Goal: Information Seeking & Learning: Understand process/instructions

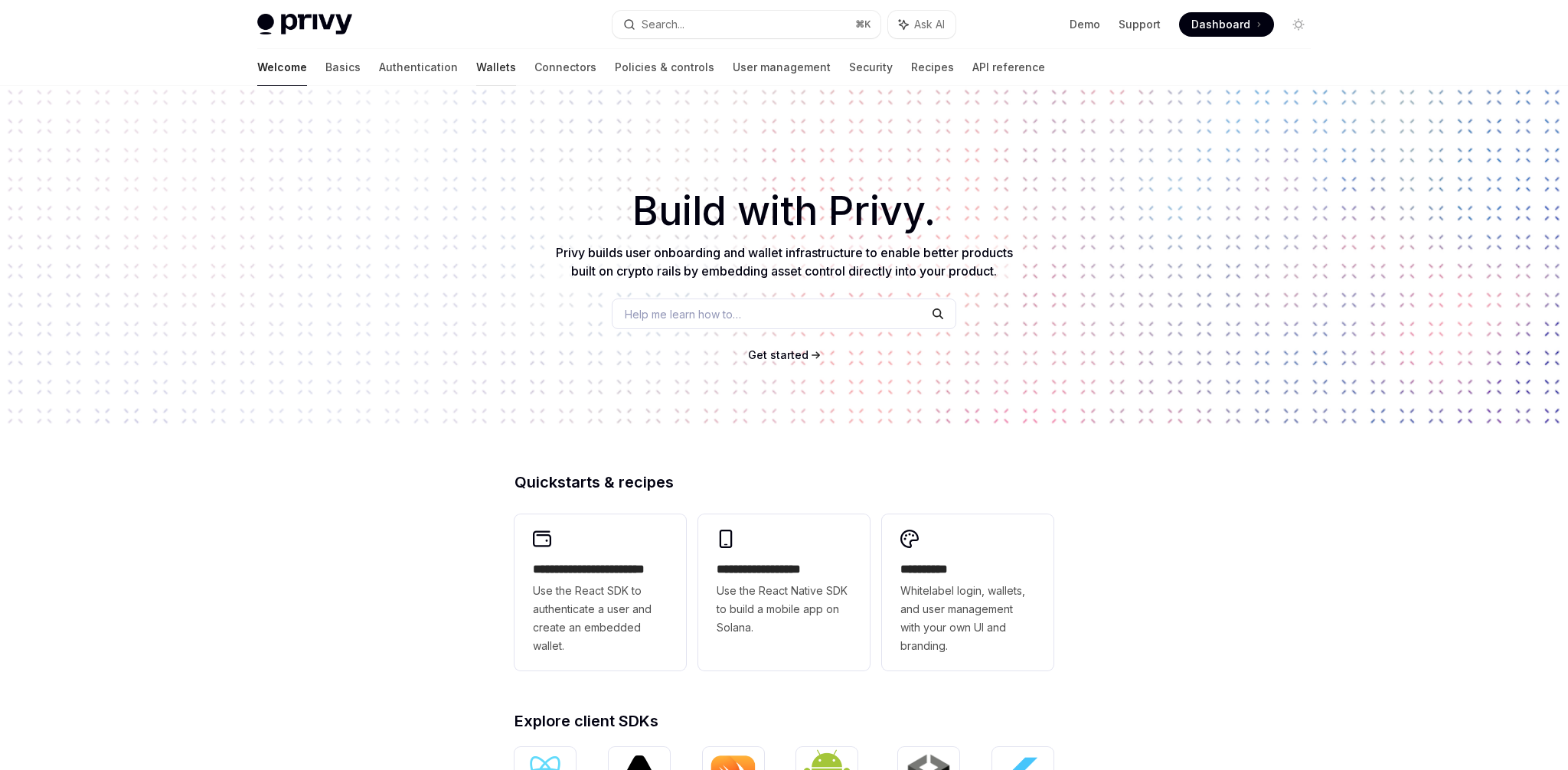
click at [476, 72] on link "Wallets" at bounding box center [496, 67] width 40 height 37
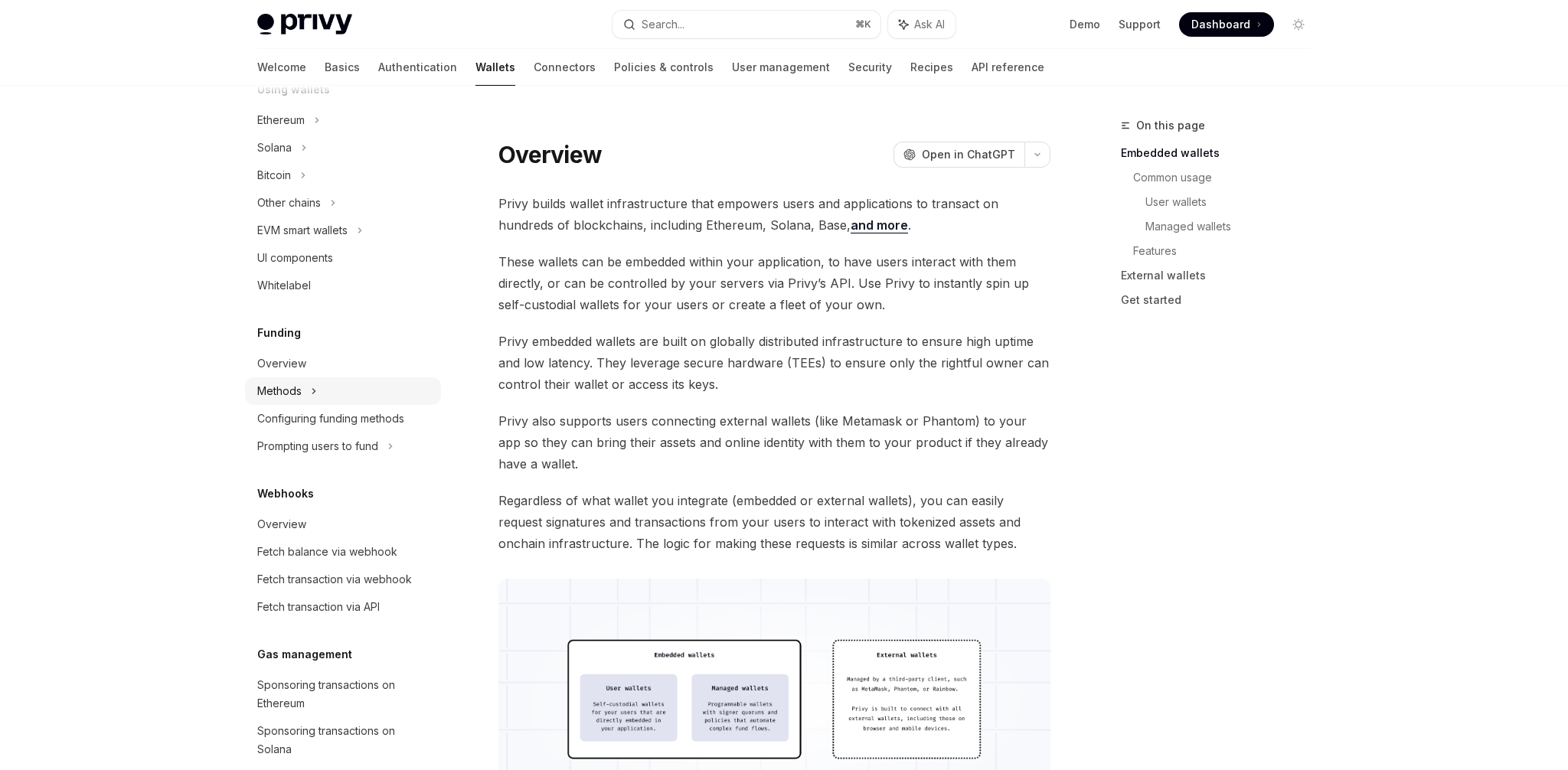
scroll to position [554, 0]
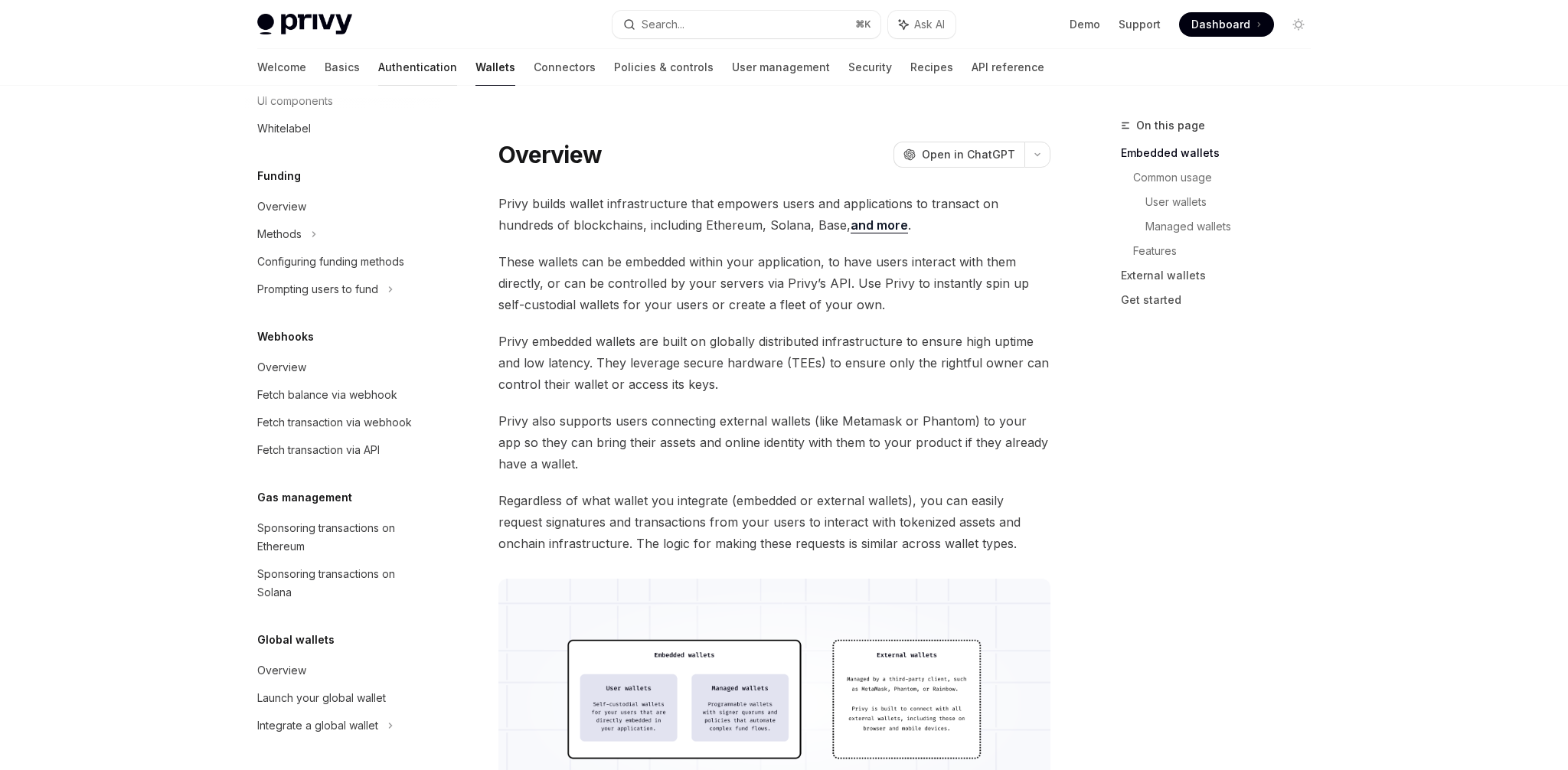
click at [378, 71] on link "Authentication" at bounding box center [417, 67] width 79 height 37
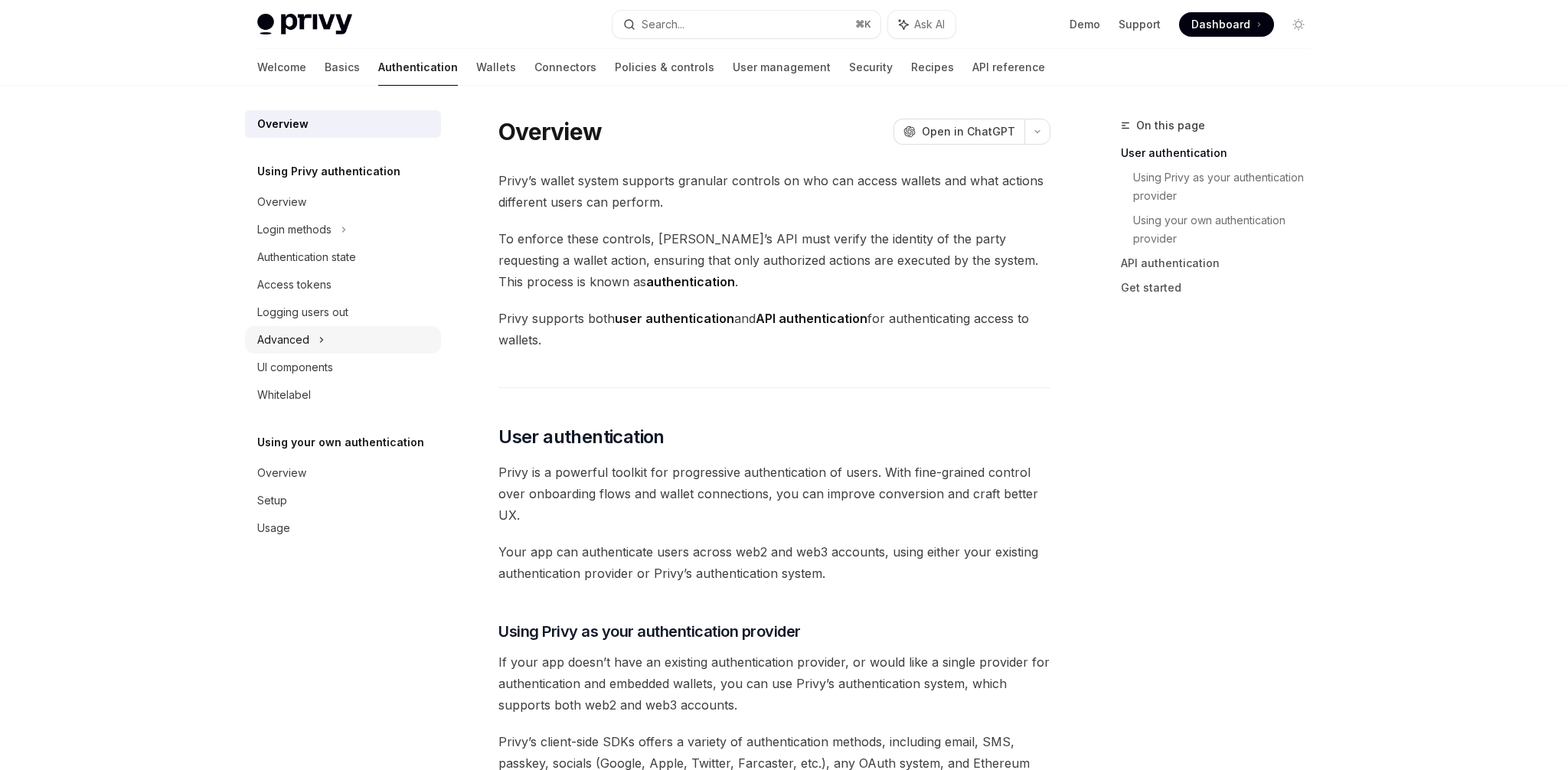
click at [318, 329] on div "Advanced" at bounding box center [342, 340] width 196 height 28
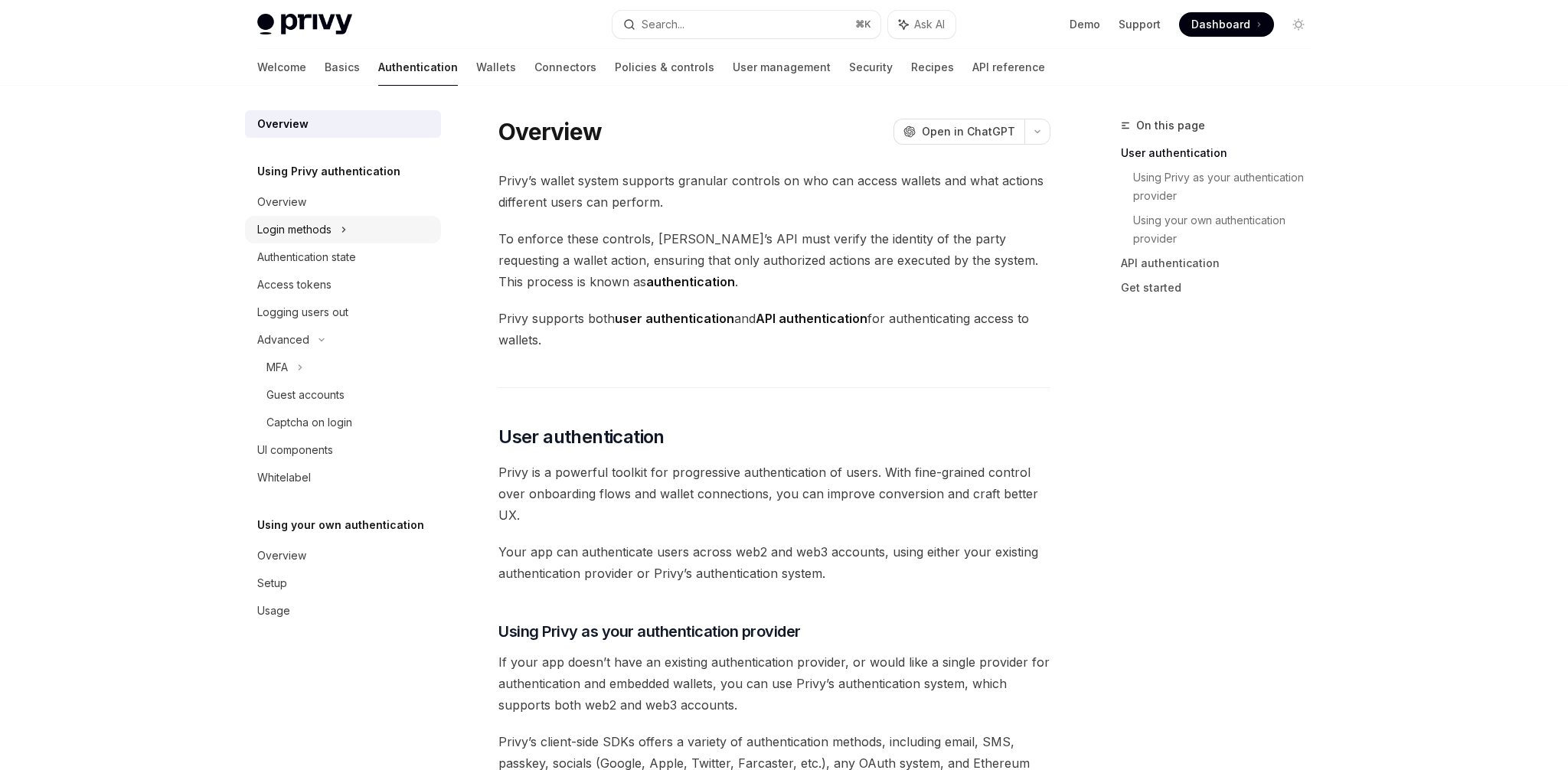
click at [313, 240] on div "Login methods" at bounding box center [342, 230] width 196 height 28
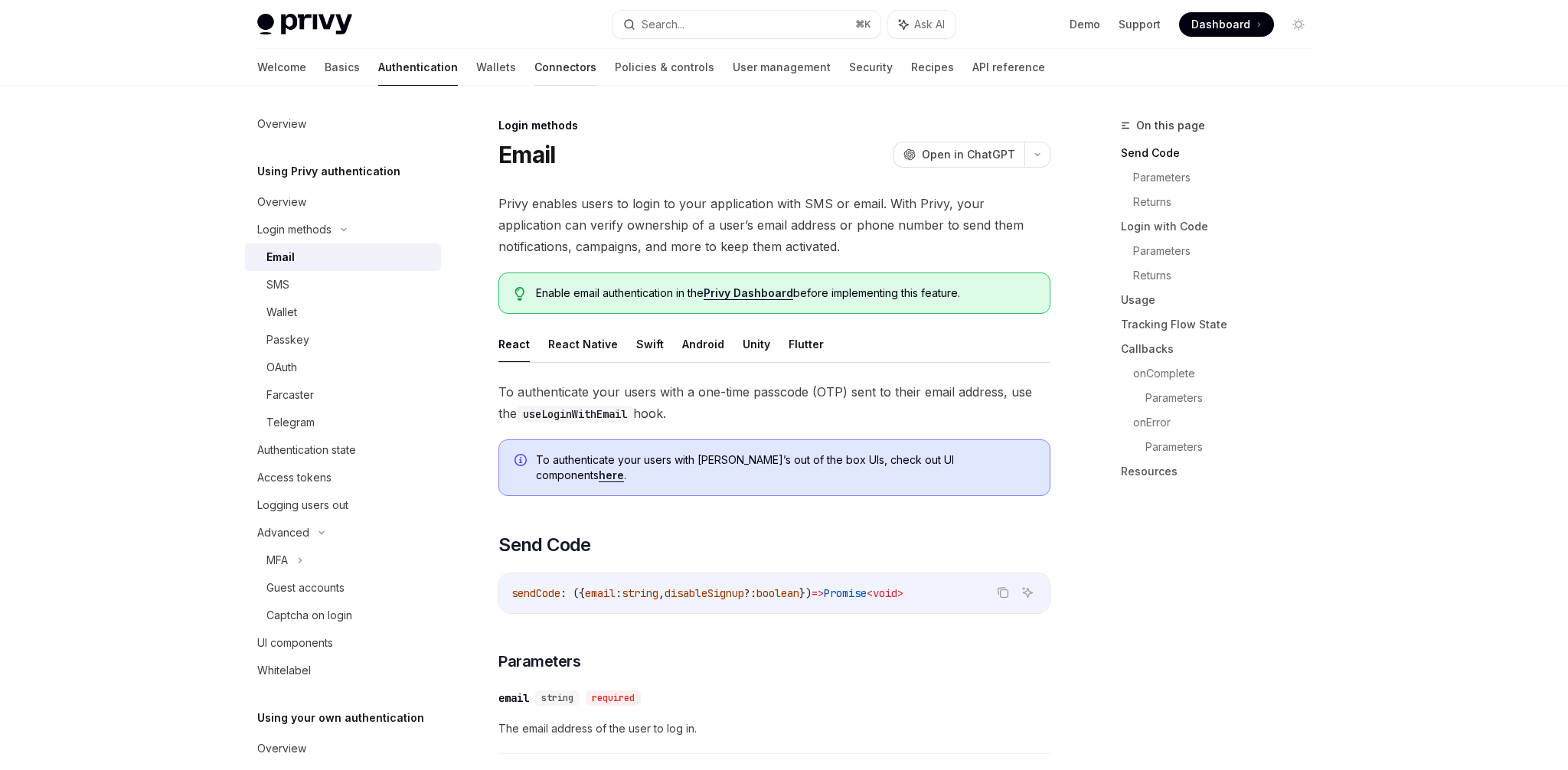
click at [535, 73] on link "Connectors" at bounding box center [565, 67] width 62 height 37
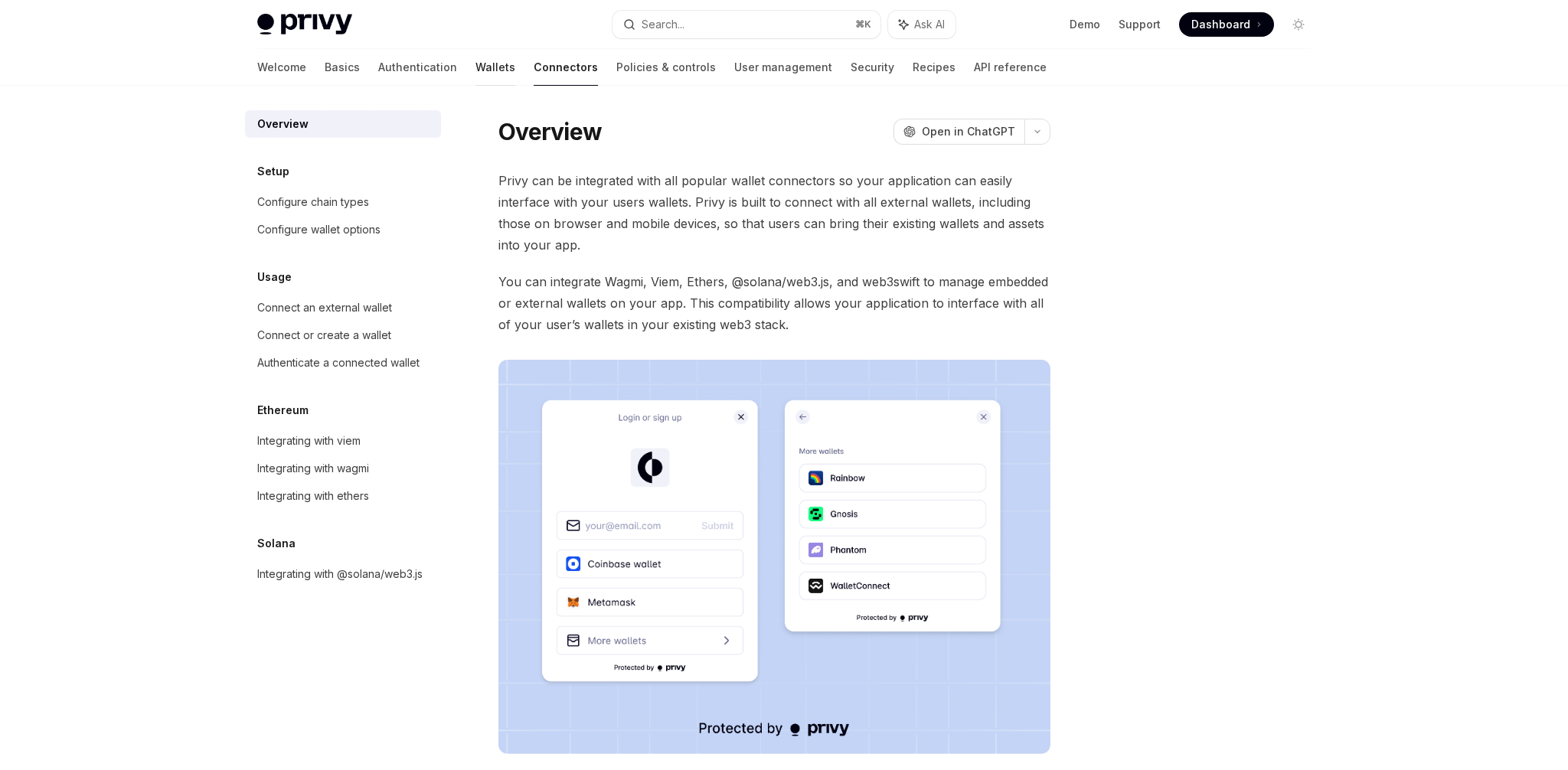
click at [475, 70] on link "Wallets" at bounding box center [495, 67] width 40 height 37
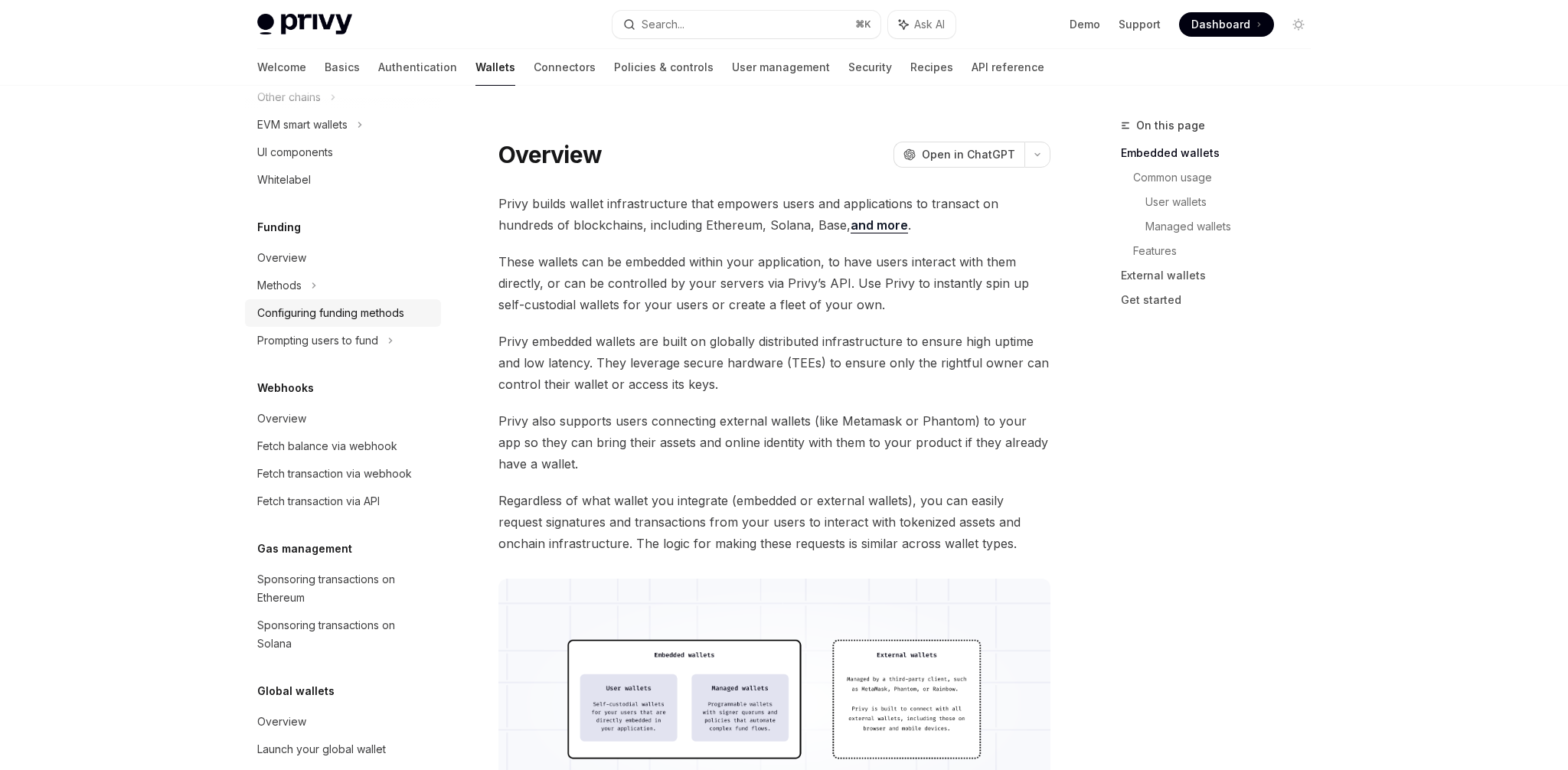
scroll to position [370, 0]
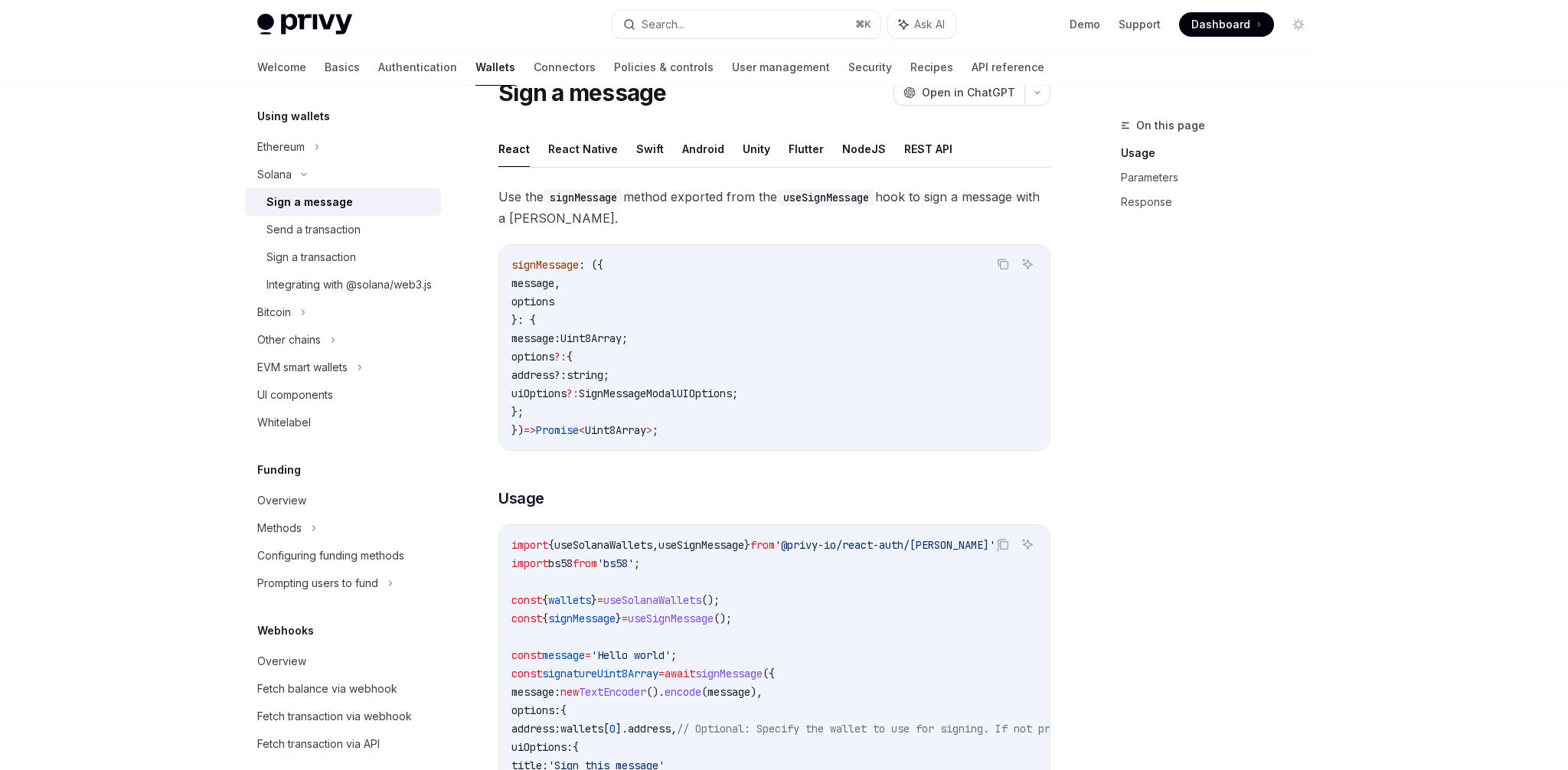
scroll to position [68, 0]
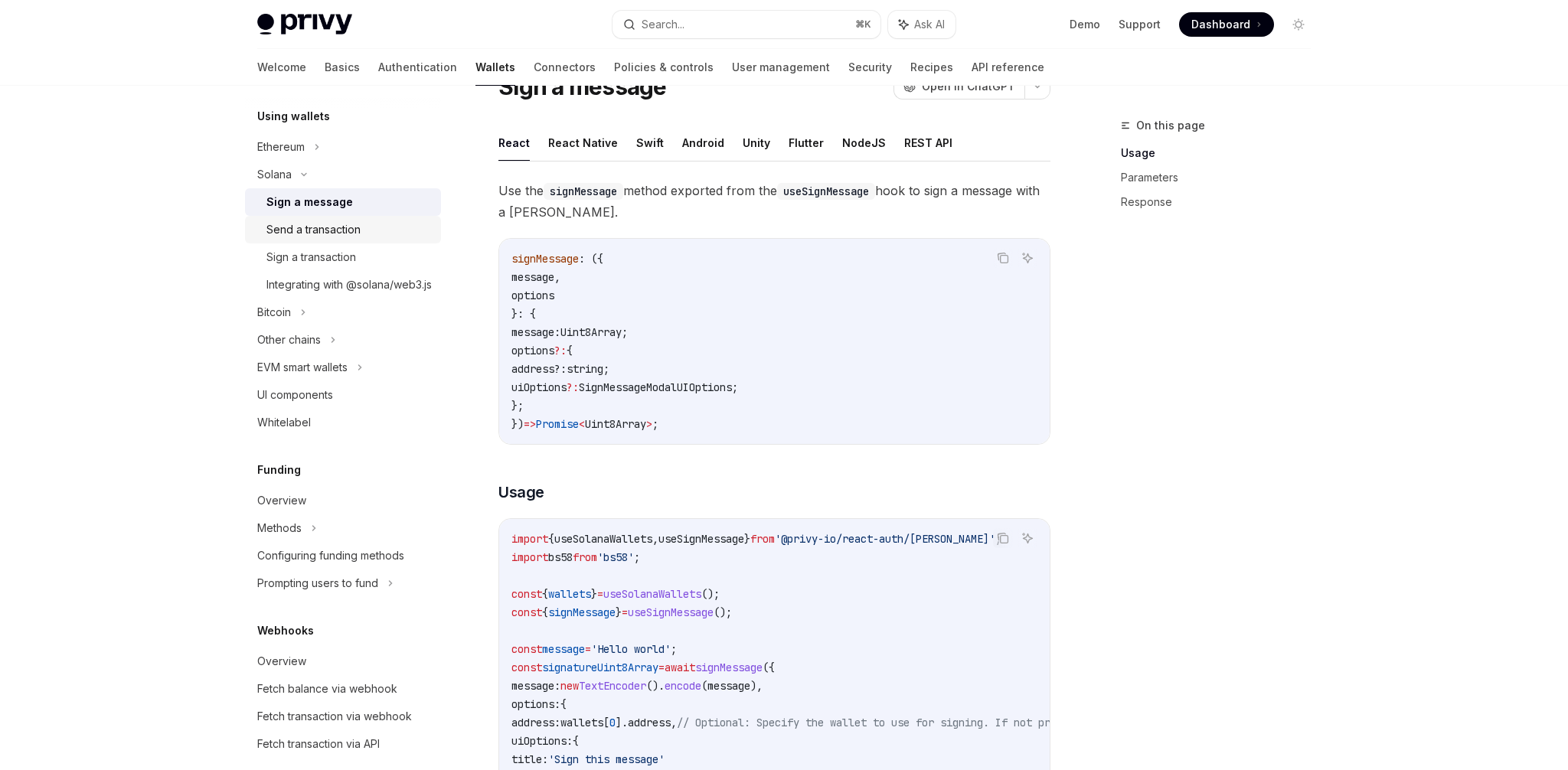
click at [326, 227] on div "Send a transaction" at bounding box center [314, 229] width 94 height 19
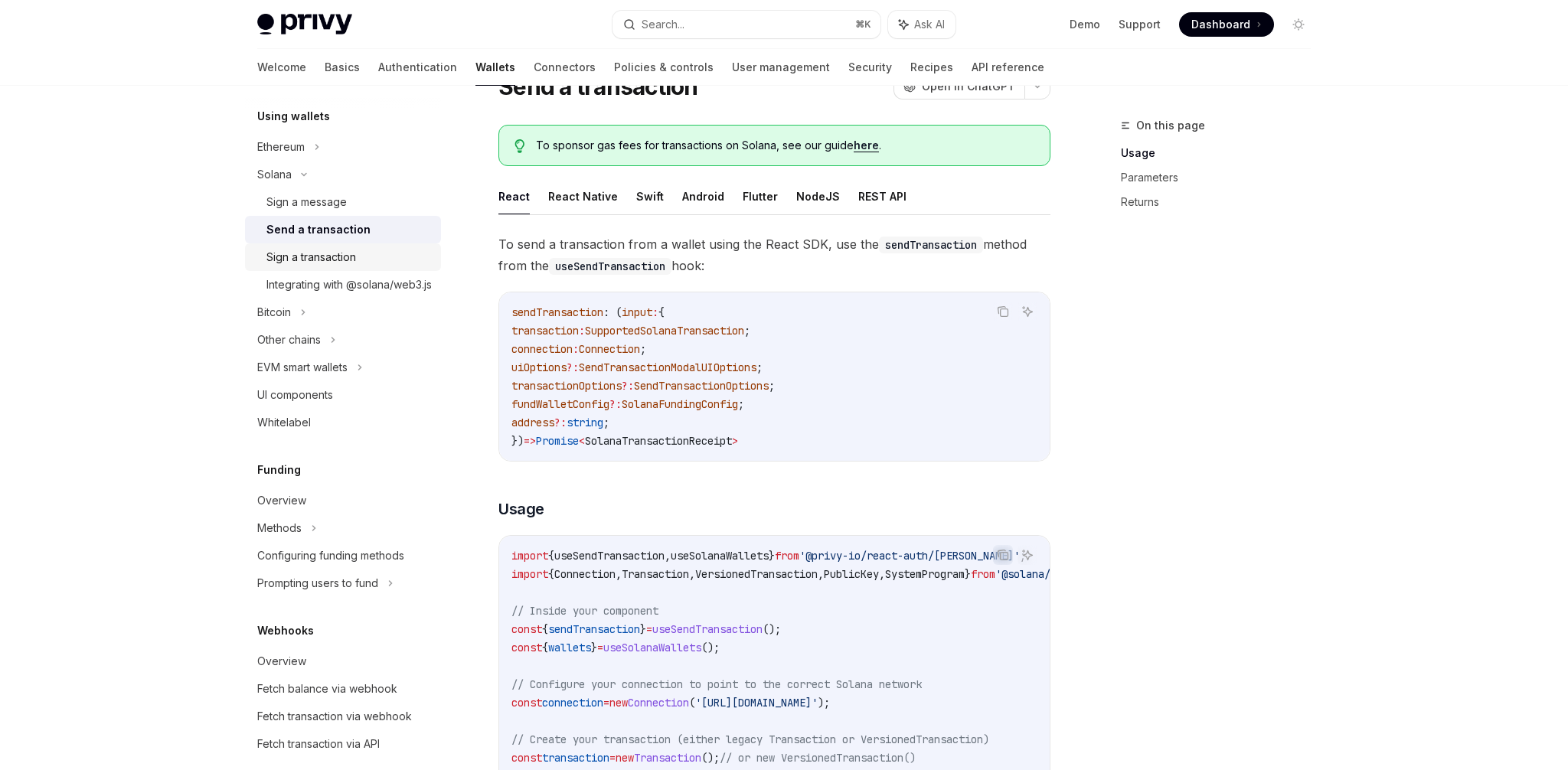
click at [323, 255] on div "Sign a transaction" at bounding box center [311, 257] width 89 height 19
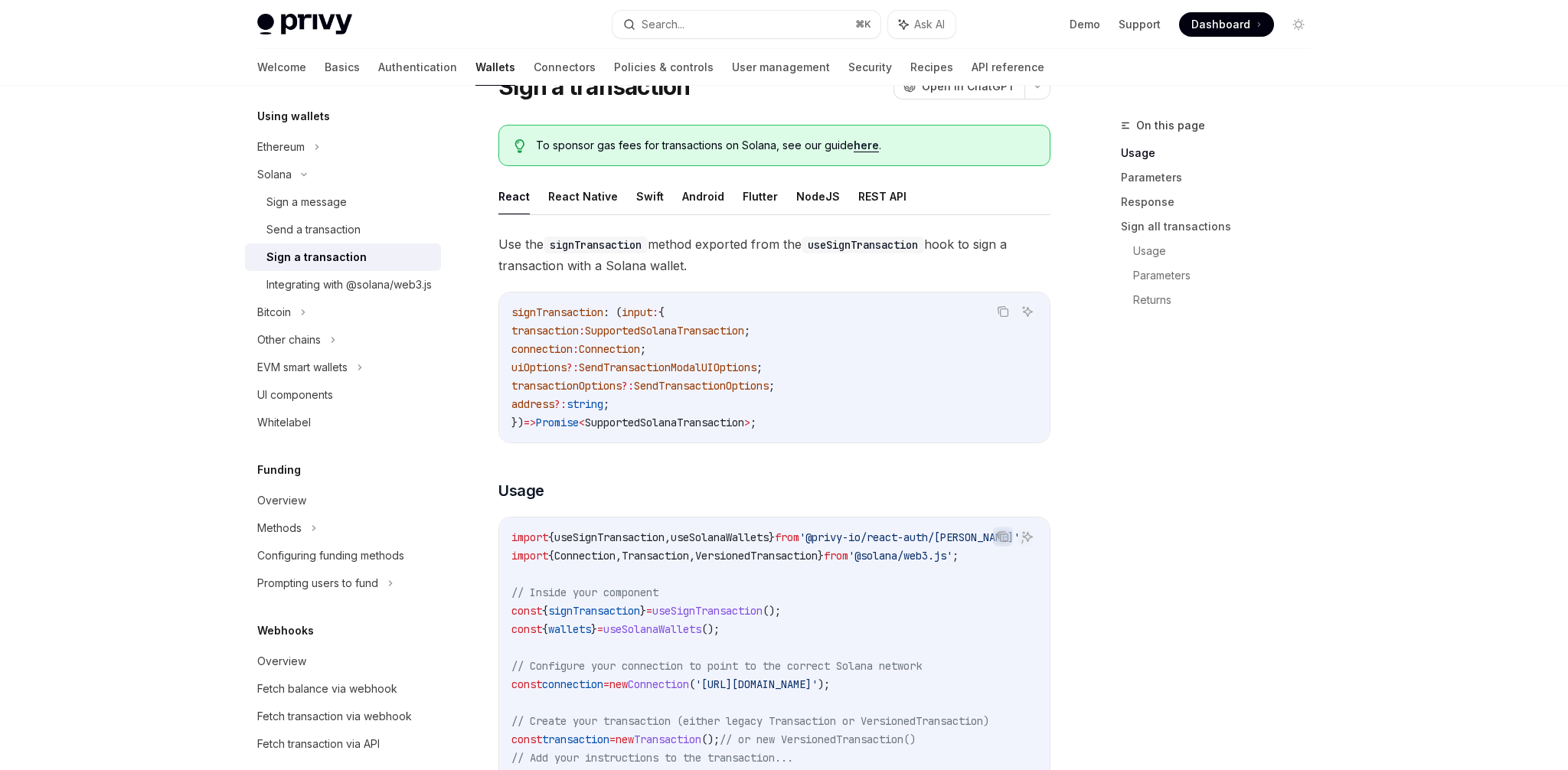
scroll to position [137, 0]
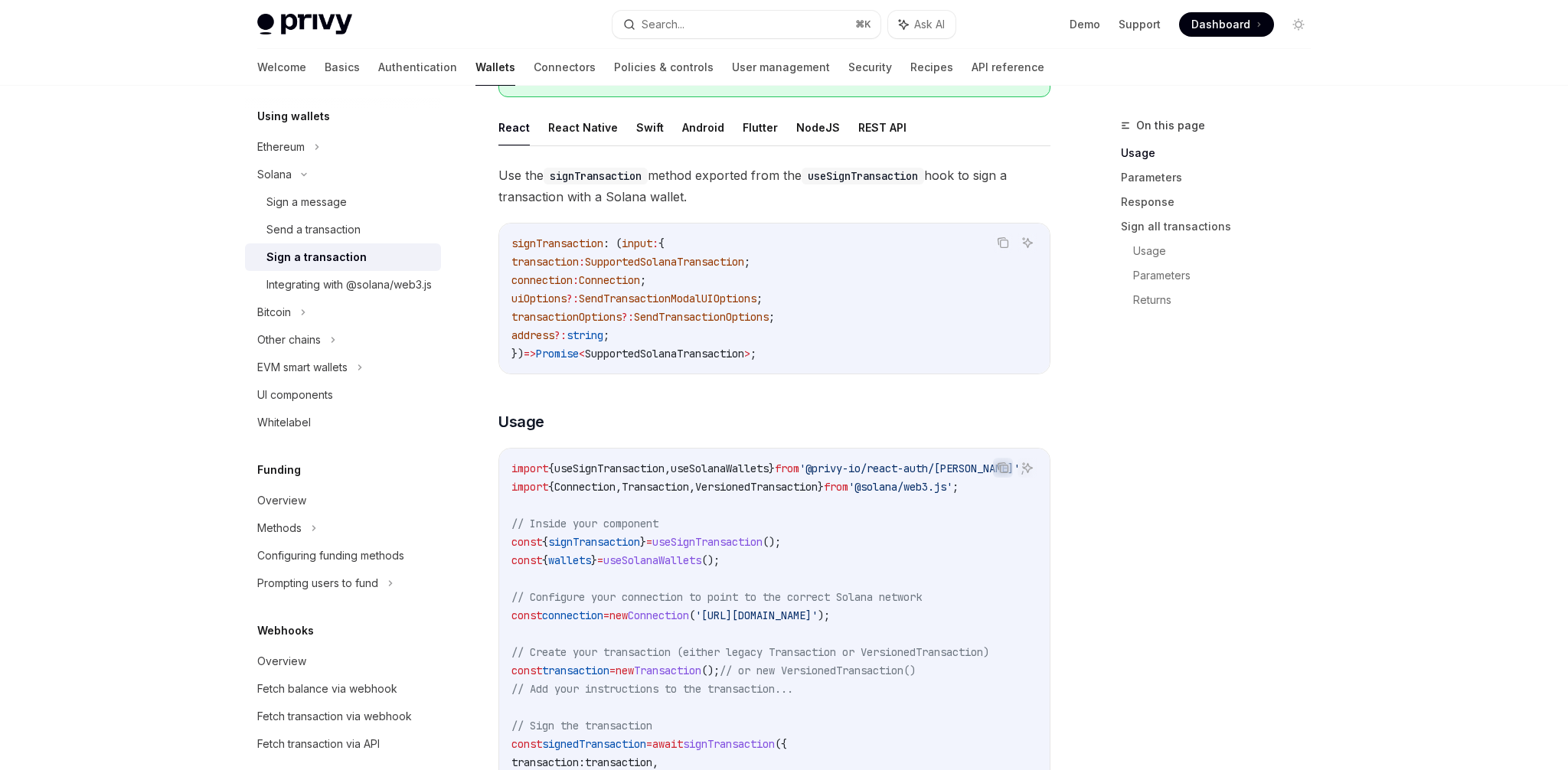
click at [672, 536] on span "useSignTransaction" at bounding box center [708, 542] width 110 height 14
copy code "const { signTransaction } = useSignTransaction ();"
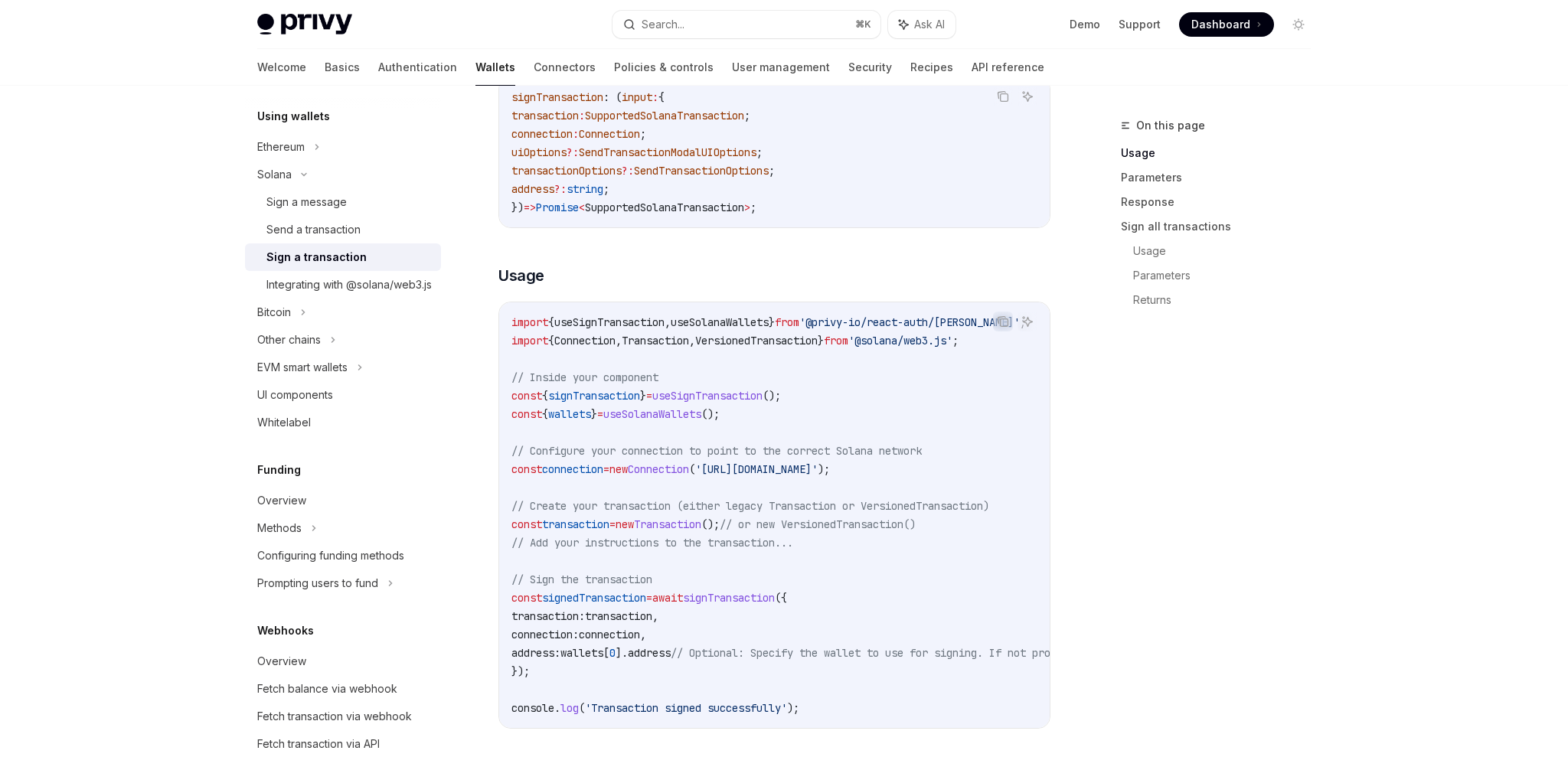
scroll to position [284, 0]
click at [622, 634] on span "connection" at bounding box center [609, 633] width 61 height 14
drag, startPoint x: 617, startPoint y: 634, endPoint x: 583, endPoint y: 634, distance: 34.0
click at [583, 634] on span "connection: connection ," at bounding box center [578, 633] width 135 height 14
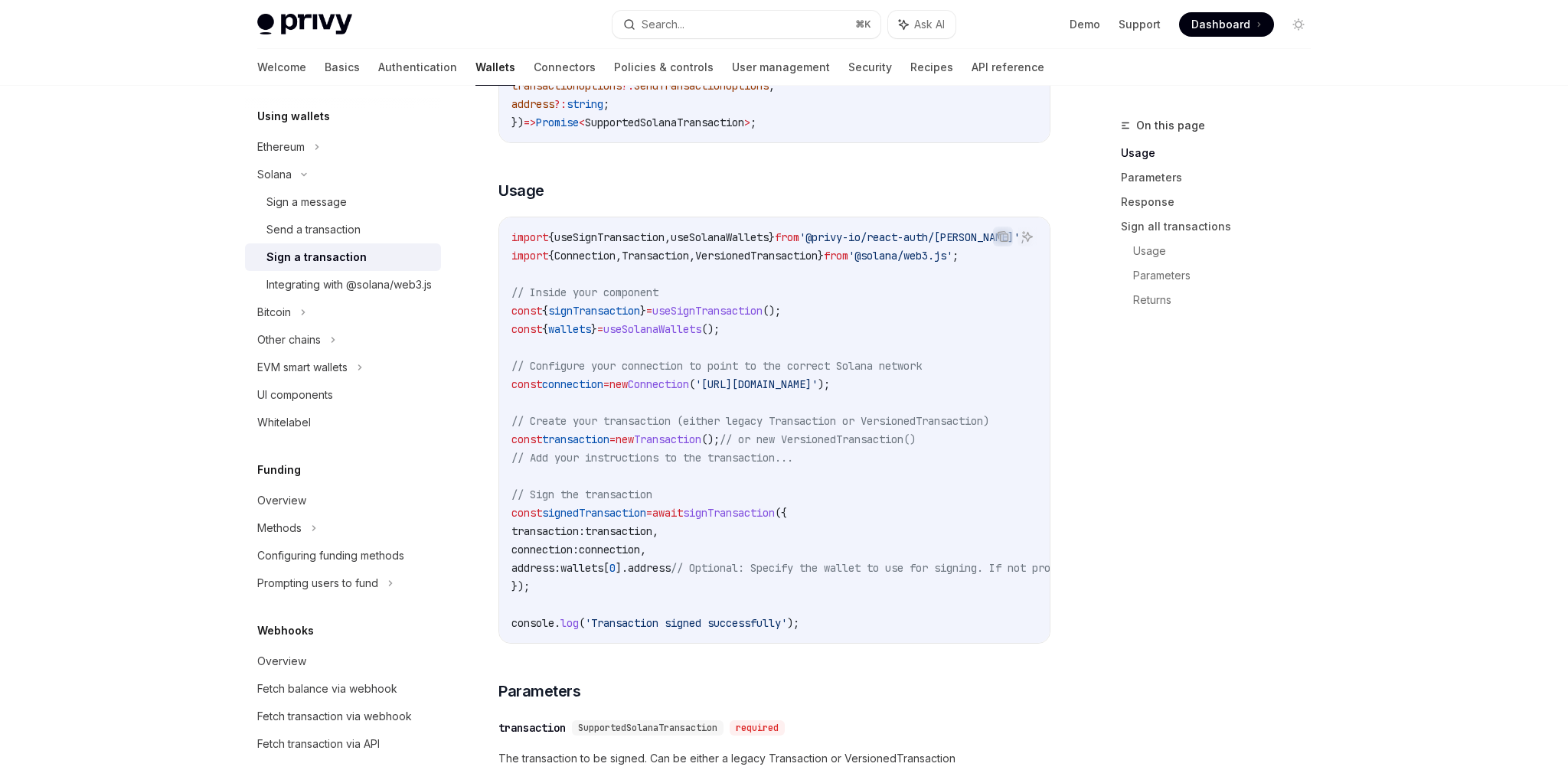
scroll to position [370, 0]
click at [600, 518] on code "import { useSignTransaction , useSolanaWallets } from '@privy-io/react-auth/sol…" at bounding box center [912, 428] width 802 height 404
click at [593, 511] on span "signedTransaction" at bounding box center [594, 511] width 104 height 14
copy span "signedTransaction"
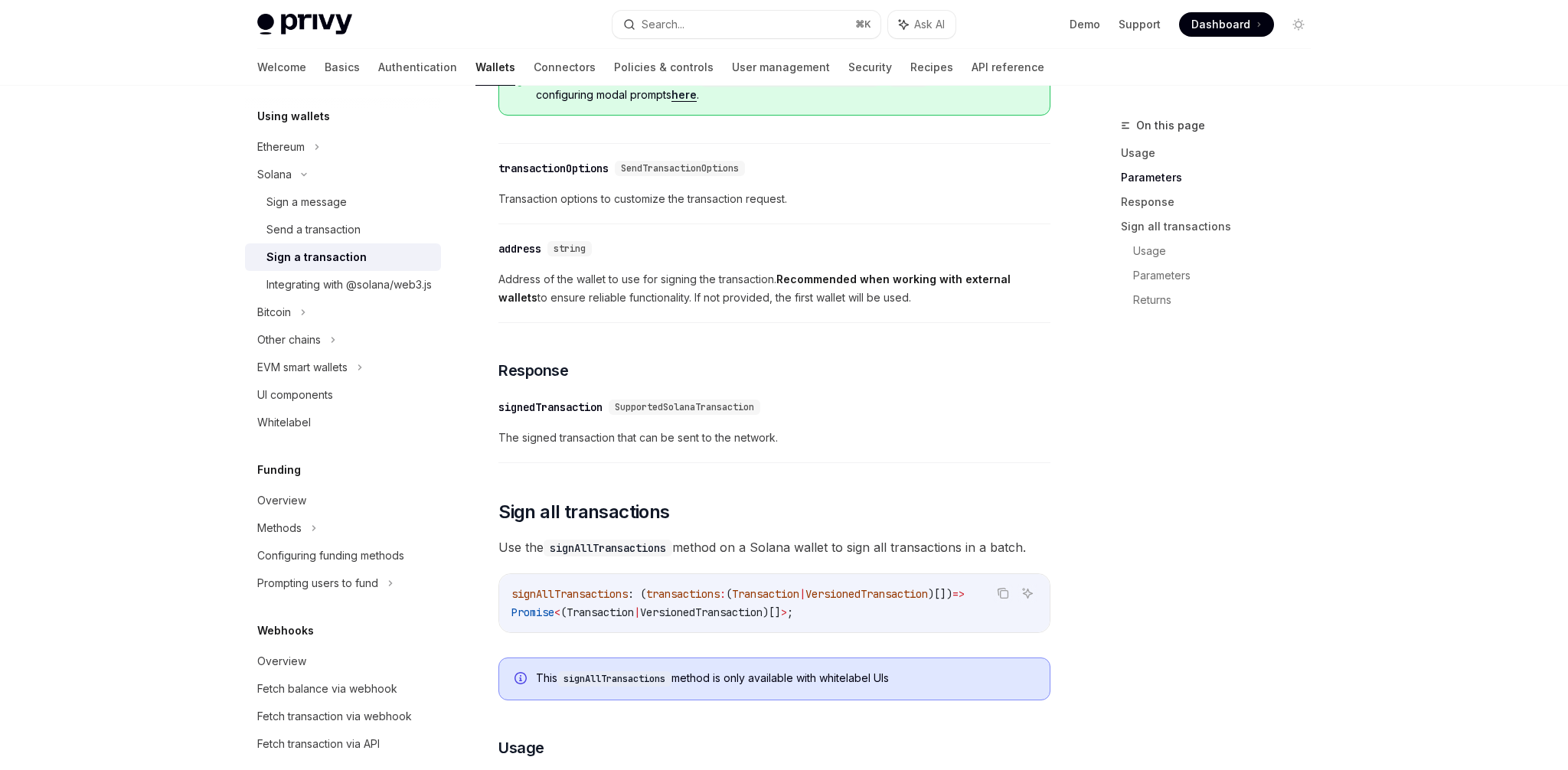
scroll to position [1232, 0]
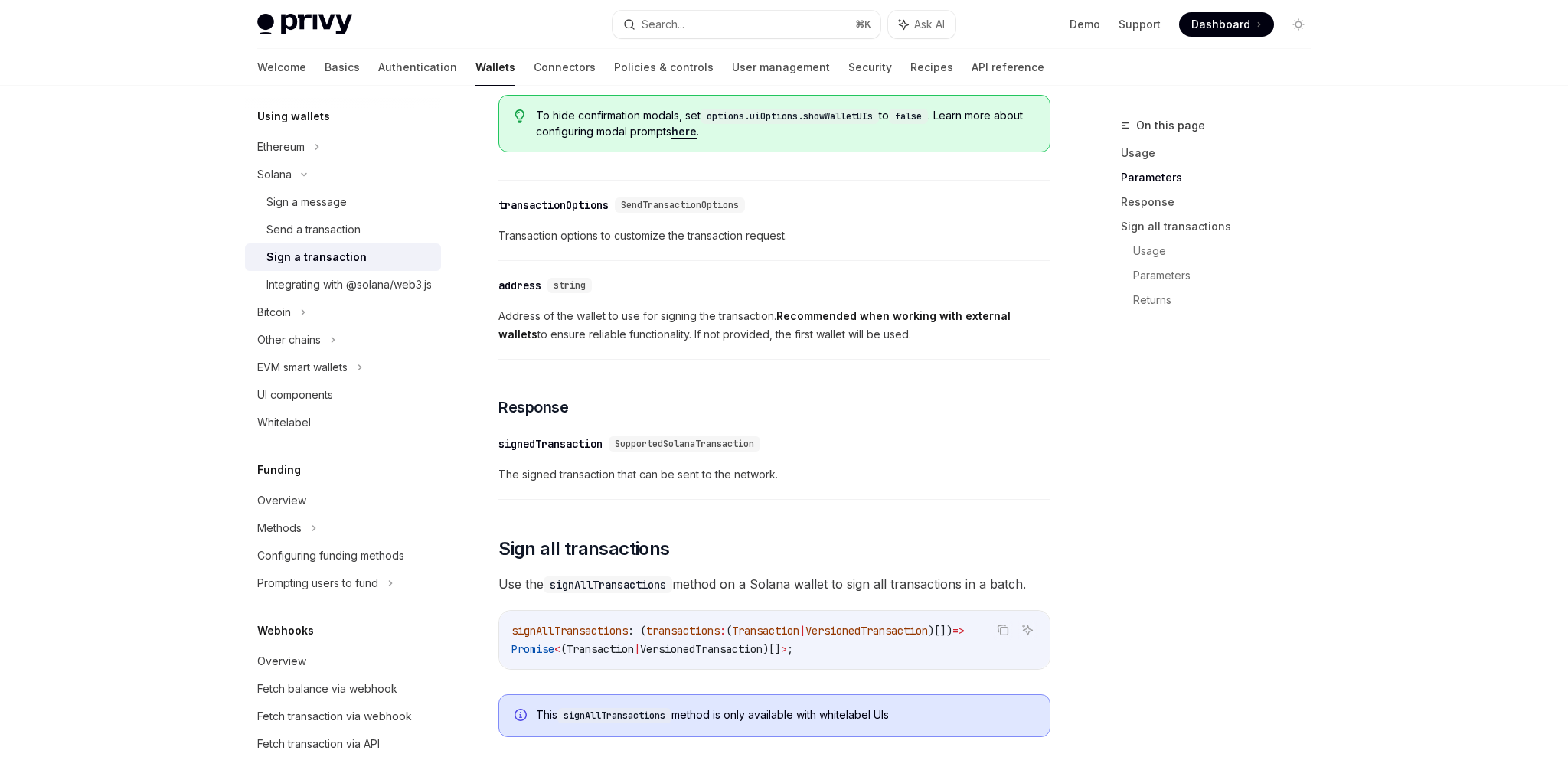
click at [637, 483] on span "The signed transaction that can be sent to the network." at bounding box center [773, 474] width 552 height 19
click at [308, 231] on div "Send a transaction" at bounding box center [314, 229] width 94 height 19
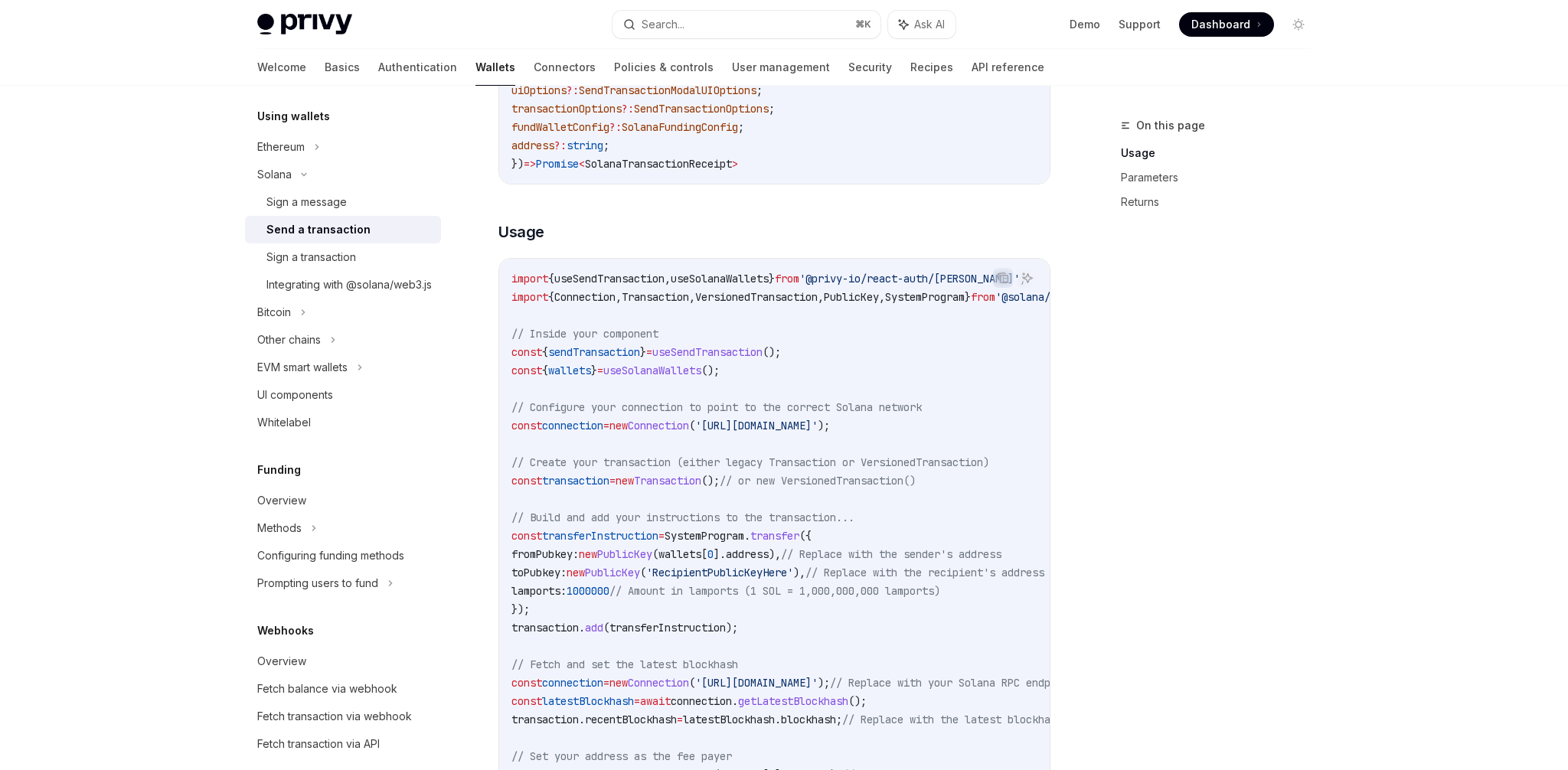
scroll to position [351, 0]
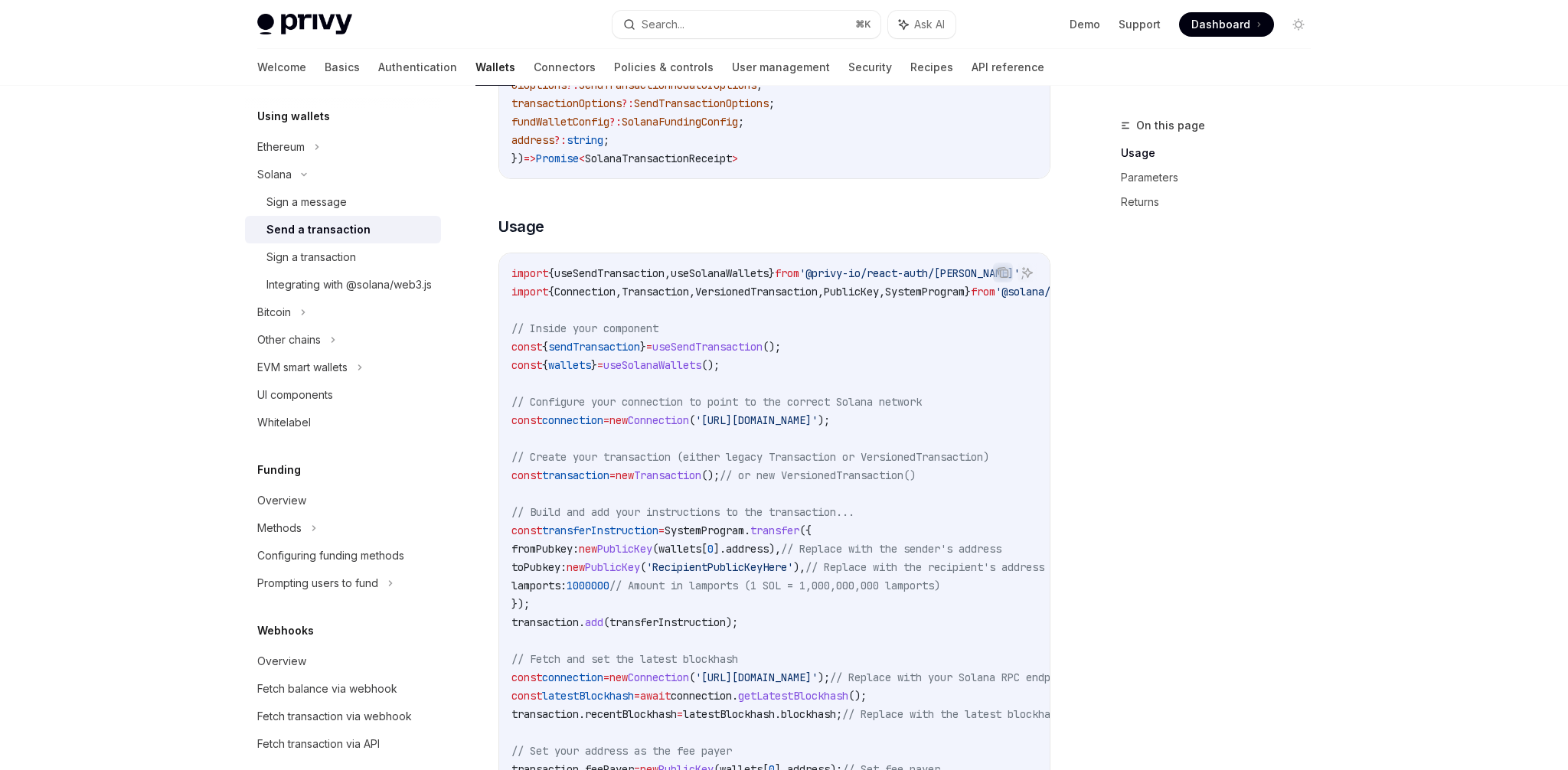
click at [630, 549] on span "PublicKey" at bounding box center [625, 548] width 55 height 14
drag, startPoint x: 630, startPoint y: 549, endPoint x: 611, endPoint y: 549, distance: 19.0
click at [611, 549] on span "fromPubkey: new PublicKey ( wallets [ 0 ]. address ), // Replace with the sende…" at bounding box center [756, 548] width 490 height 14
click at [597, 549] on span "new" at bounding box center [587, 548] width 19 height 14
drag, startPoint x: 611, startPoint y: 549, endPoint x: 636, endPoint y: 549, distance: 25.0
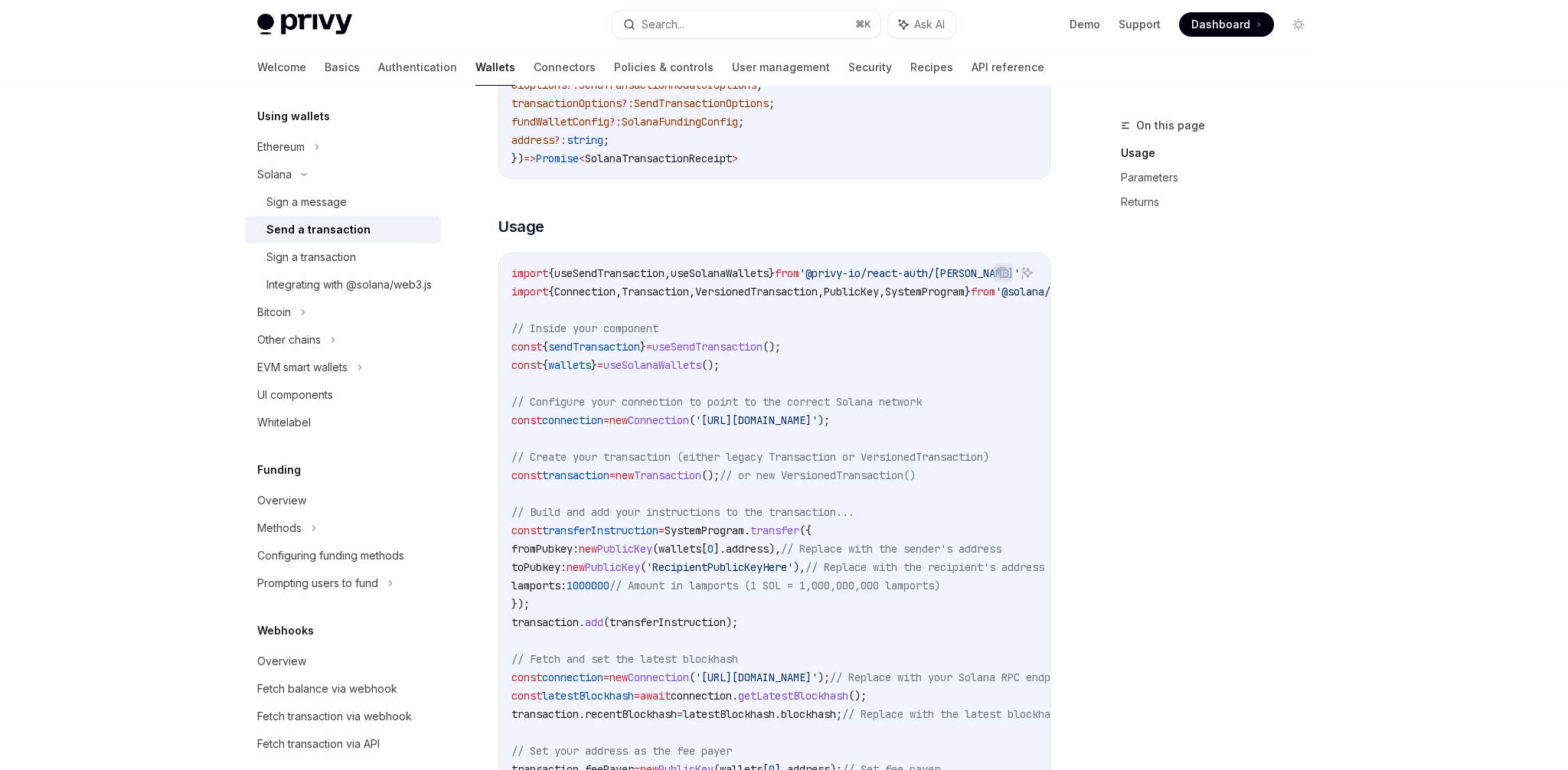
click at [636, 549] on span "fromPubkey: new PublicKey ( wallets [ 0 ]. address ), // Replace with the sende…" at bounding box center [756, 548] width 490 height 14
click at [636, 549] on span "PublicKey" at bounding box center [625, 548] width 55 height 14
drag, startPoint x: 636, startPoint y: 549, endPoint x: 604, endPoint y: 549, distance: 32.0
click at [604, 549] on span "fromPubkey: new PublicKey ( wallets [ 0 ]. address ), // Replace with the sende…" at bounding box center [756, 548] width 490 height 14
click at [597, 549] on span "new" at bounding box center [587, 548] width 19 height 14
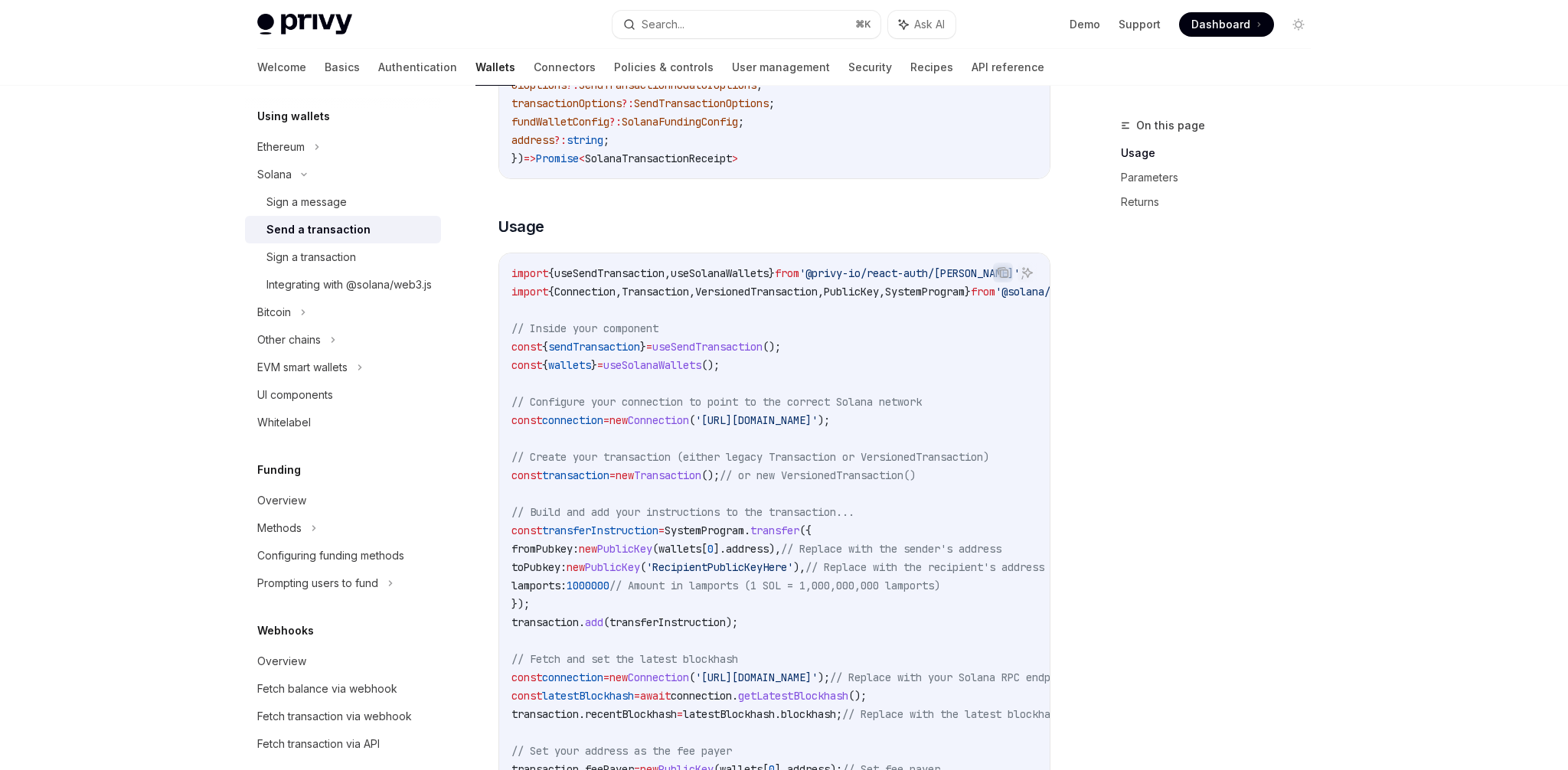
drag, startPoint x: 604, startPoint y: 549, endPoint x: 652, endPoint y: 549, distance: 48.0
click at [652, 549] on span "fromPubkey: new PublicKey ( wallets [ 0 ]. address ), // Replace with the sende…" at bounding box center [756, 548] width 490 height 14
click at [652, 549] on span "PublicKey" at bounding box center [625, 548] width 55 height 14
drag, startPoint x: 652, startPoint y: 549, endPoint x: 615, endPoint y: 549, distance: 37.0
click at [615, 549] on span "fromPubkey: new PublicKey ( wallets [ 0 ]. address ), // Replace with the sende…" at bounding box center [756, 548] width 490 height 14
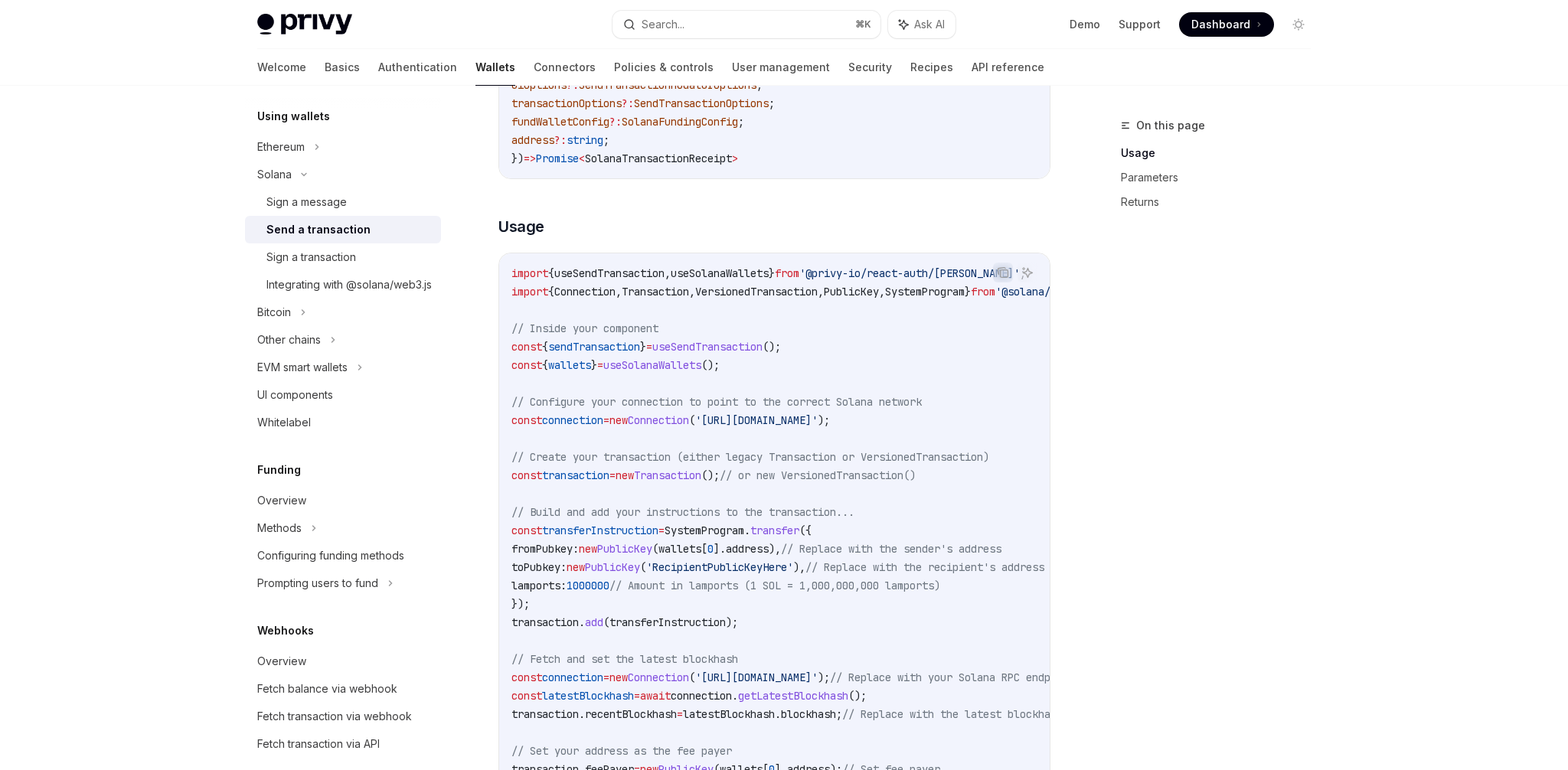
click at [597, 549] on span "new" at bounding box center [587, 548] width 19 height 14
drag, startPoint x: 615, startPoint y: 549, endPoint x: 626, endPoint y: 549, distance: 11.0
click at [626, 549] on span "fromPubkey: new PublicKey ( wallets [ 0 ]. address ), // Replace with the sende…" at bounding box center [756, 548] width 490 height 14
click at [640, 549] on span "PublicKey" at bounding box center [625, 548] width 55 height 14
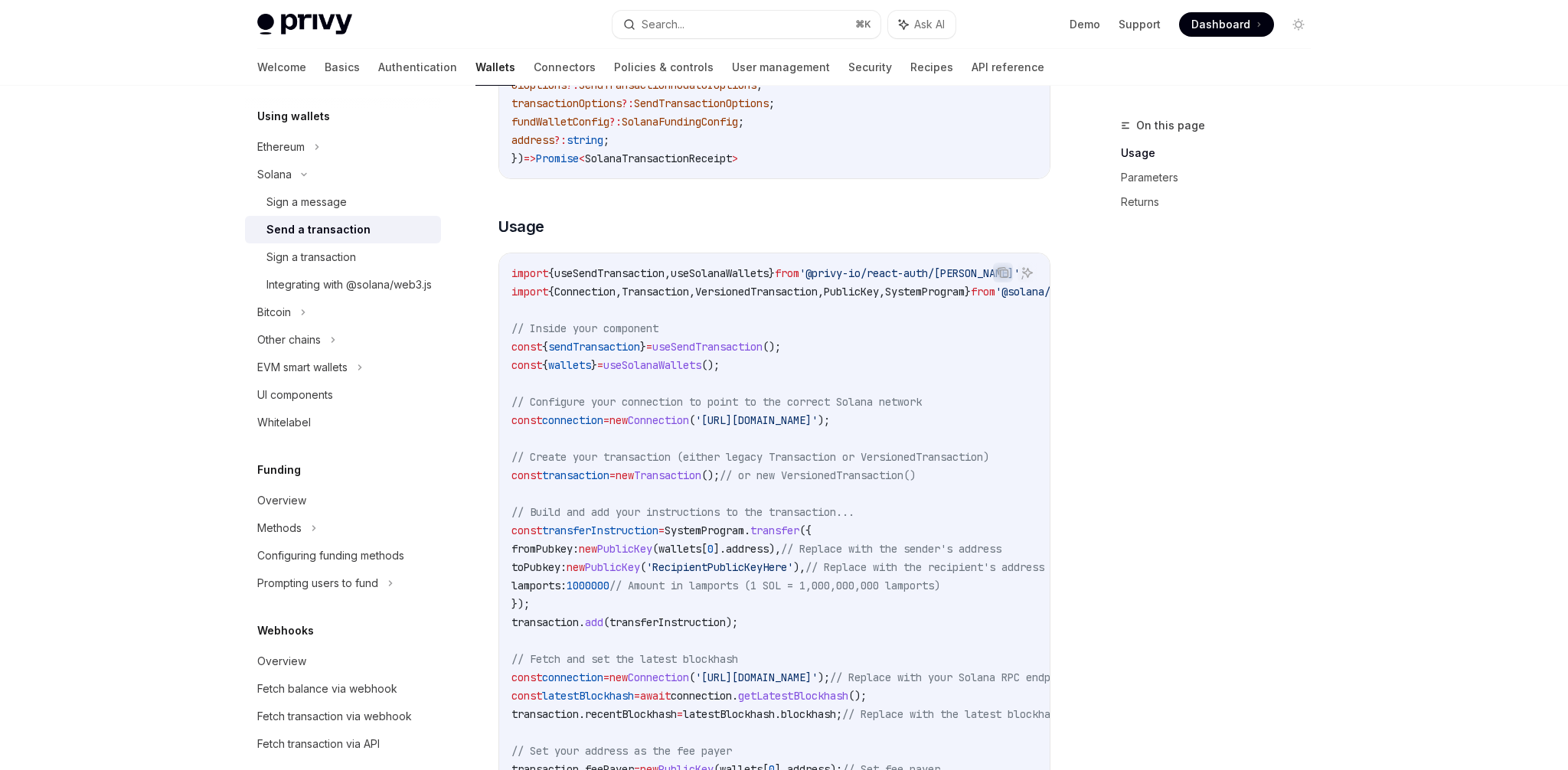
click at [631, 547] on span "PublicKey" at bounding box center [625, 548] width 55 height 14
drag, startPoint x: 631, startPoint y: 547, endPoint x: 595, endPoint y: 547, distance: 36.0
click at [595, 547] on span "fromPubkey: new PublicKey ( wallets [ 0 ]. address ), // Replace with the sende…" at bounding box center [756, 548] width 490 height 14
click at [597, 548] on span "new" at bounding box center [587, 548] width 19 height 14
drag, startPoint x: 609, startPoint y: 548, endPoint x: 643, endPoint y: 548, distance: 34.0
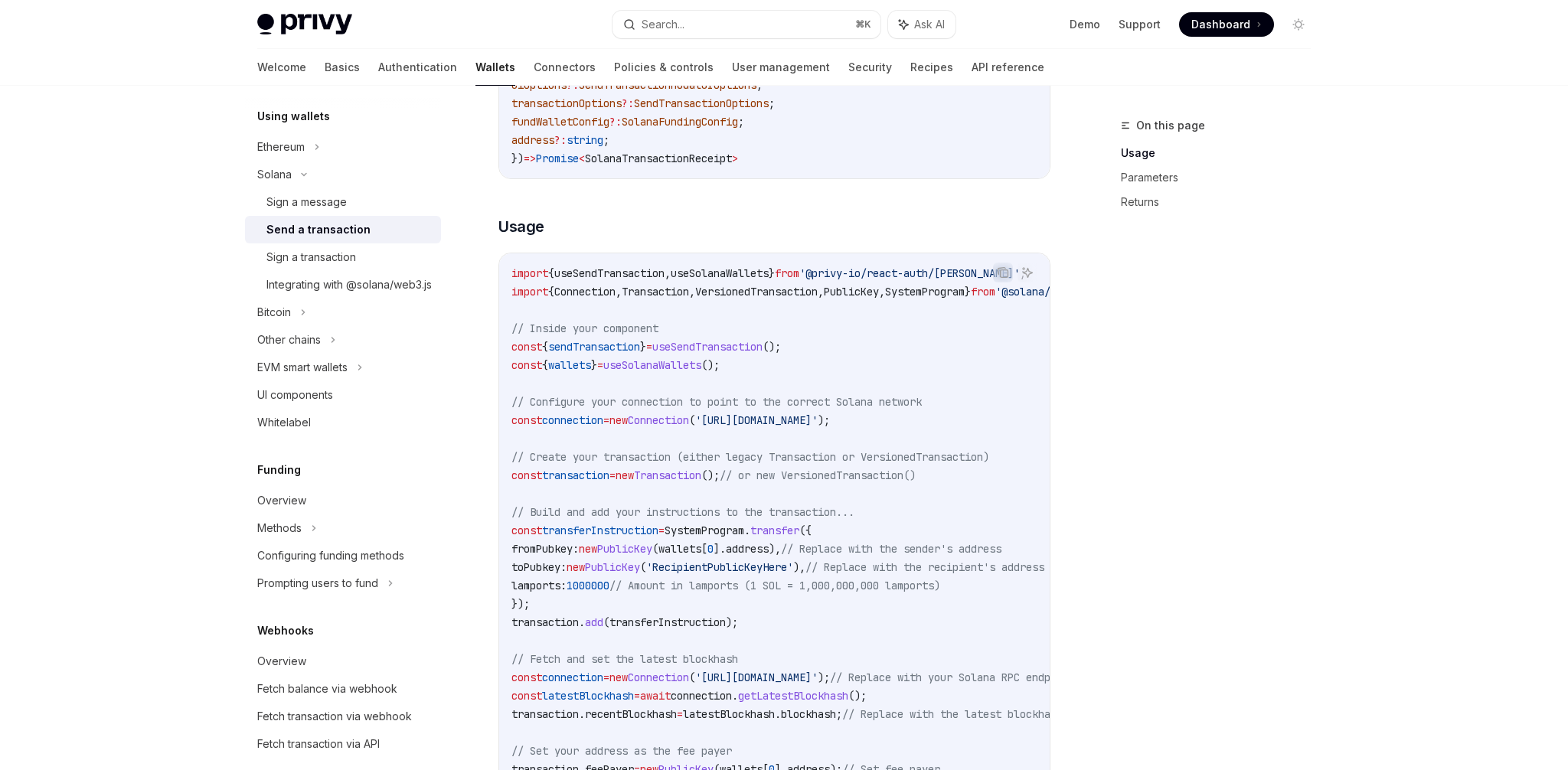
click at [643, 548] on span "fromPubkey: new PublicKey ( wallets [ 0 ]. address ), // Replace with the sende…" at bounding box center [756, 548] width 490 height 14
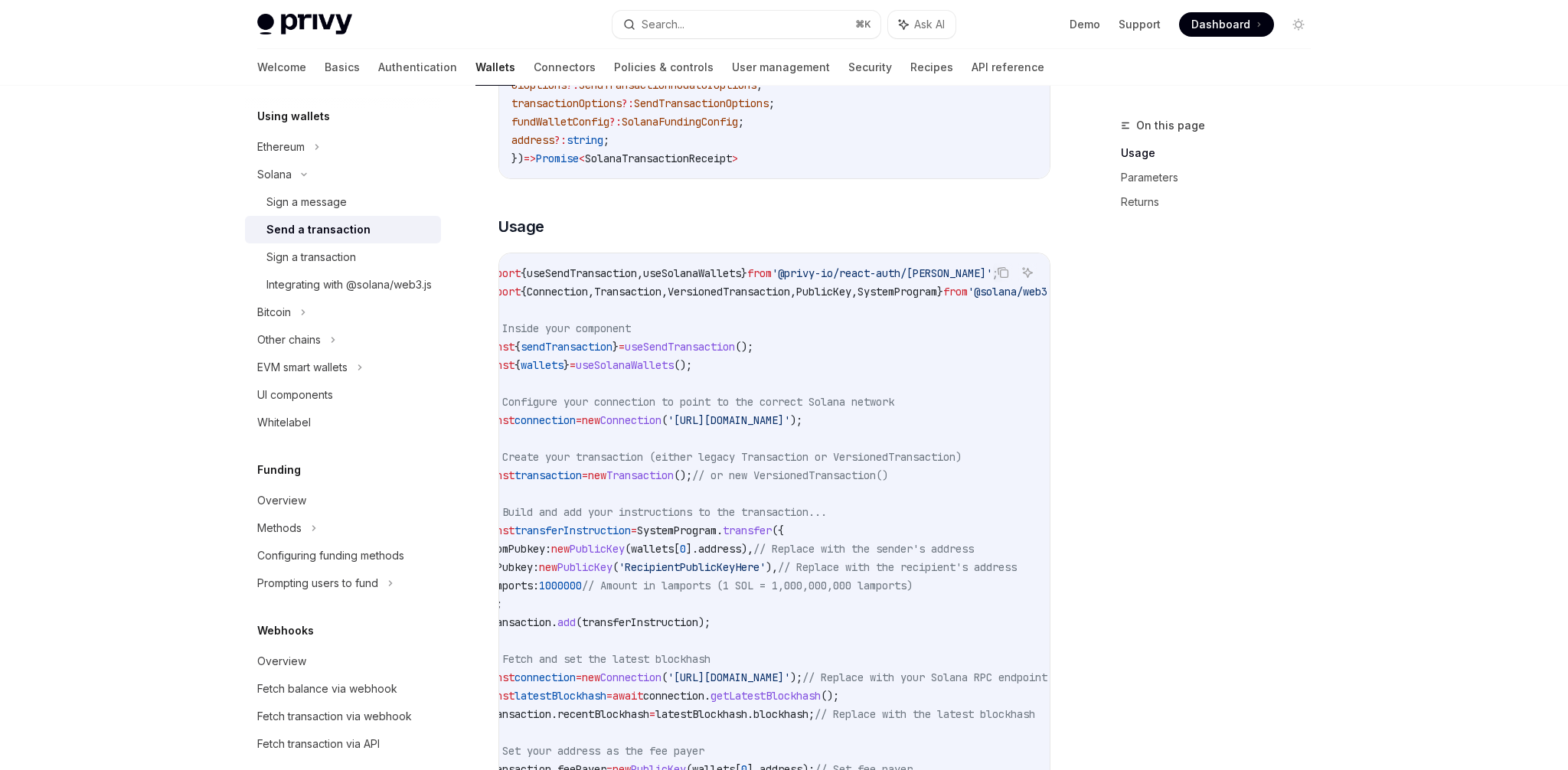
scroll to position [0, 0]
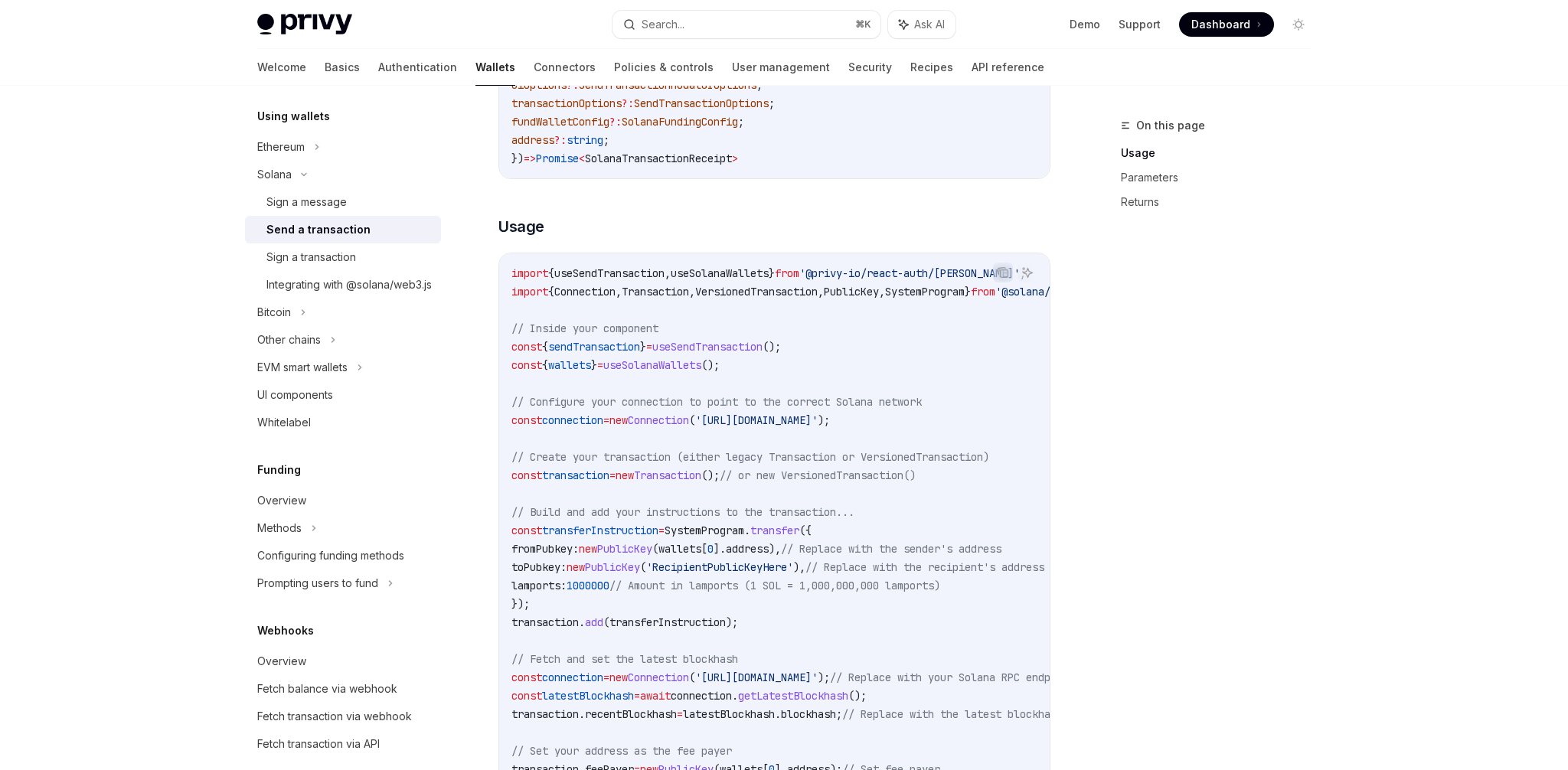
click at [635, 569] on span "PublicKey" at bounding box center [613, 567] width 55 height 14
drag, startPoint x: 635, startPoint y: 569, endPoint x: 589, endPoint y: 568, distance: 46.0
click at [589, 568] on span "toPubkey: new PublicKey ( 'RecipientPublicKeyHere' ), // Replace with the recip…" at bounding box center [778, 567] width 533 height 14
click at [596, 574] on code "import { useSendTransaction , useSolanaWallets } from '@privy-io/react-auth/sol…" at bounding box center [915, 603] width 808 height 680
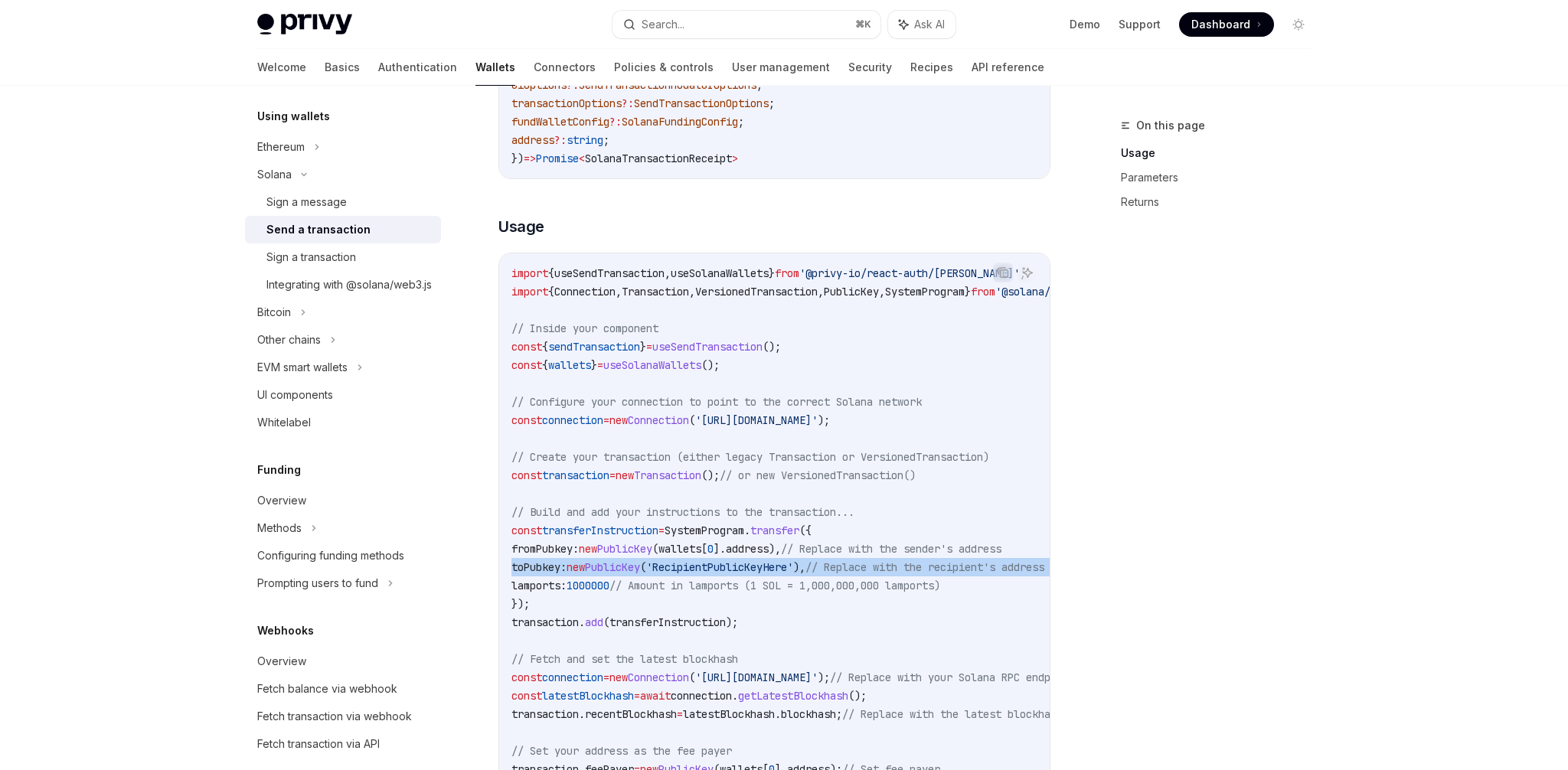
click at [596, 574] on code "import { useSendTransaction , useSolanaWallets } from '@privy-io/react-auth/sol…" at bounding box center [915, 603] width 808 height 680
click at [585, 563] on span "new" at bounding box center [575, 567] width 19 height 14
click at [621, 573] on span "PublicKey" at bounding box center [613, 567] width 55 height 14
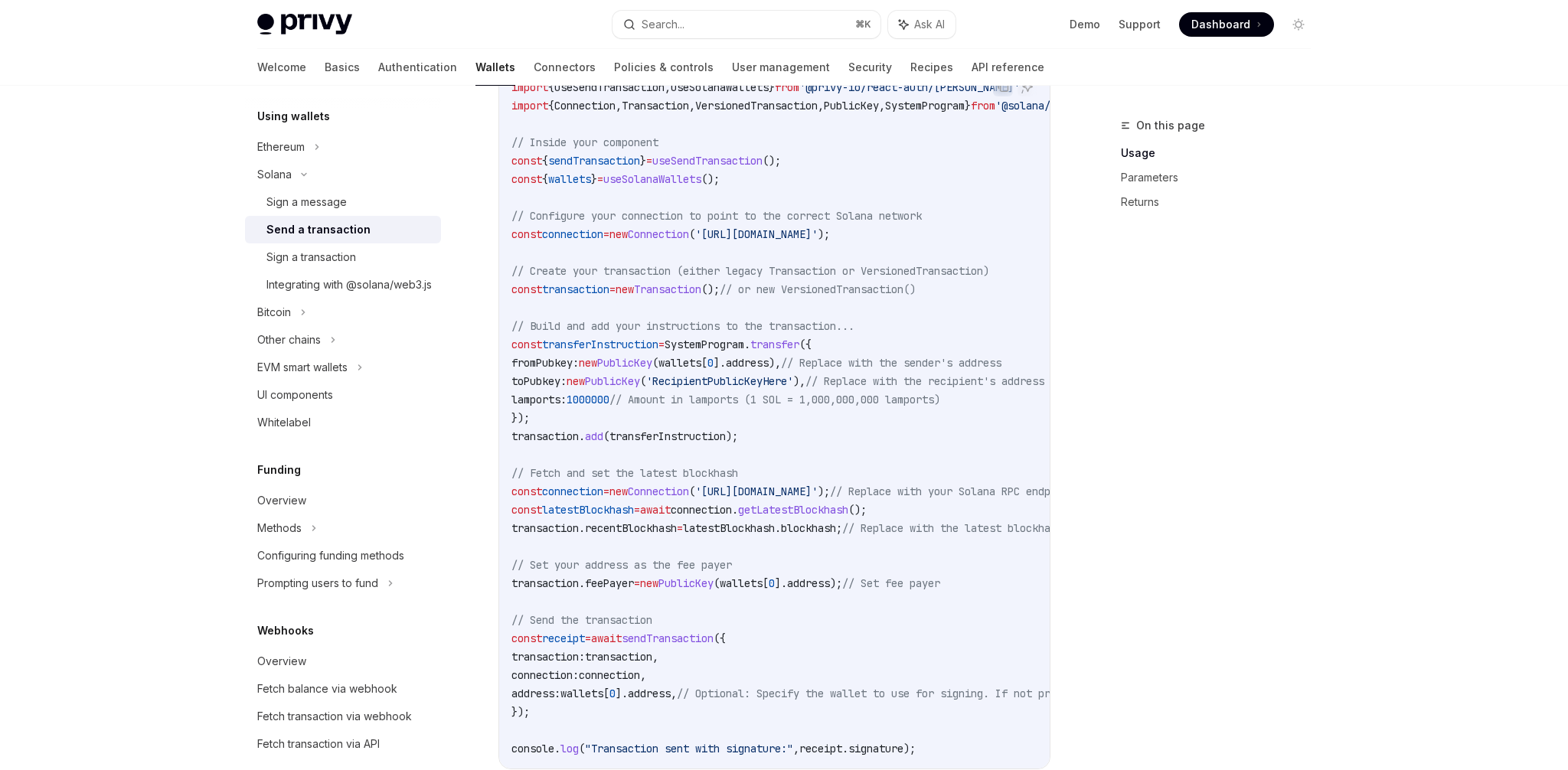
scroll to position [536, 0]
click at [360, 284] on div "Integrating with @solana/web3.js" at bounding box center [349, 284] width 166 height 19
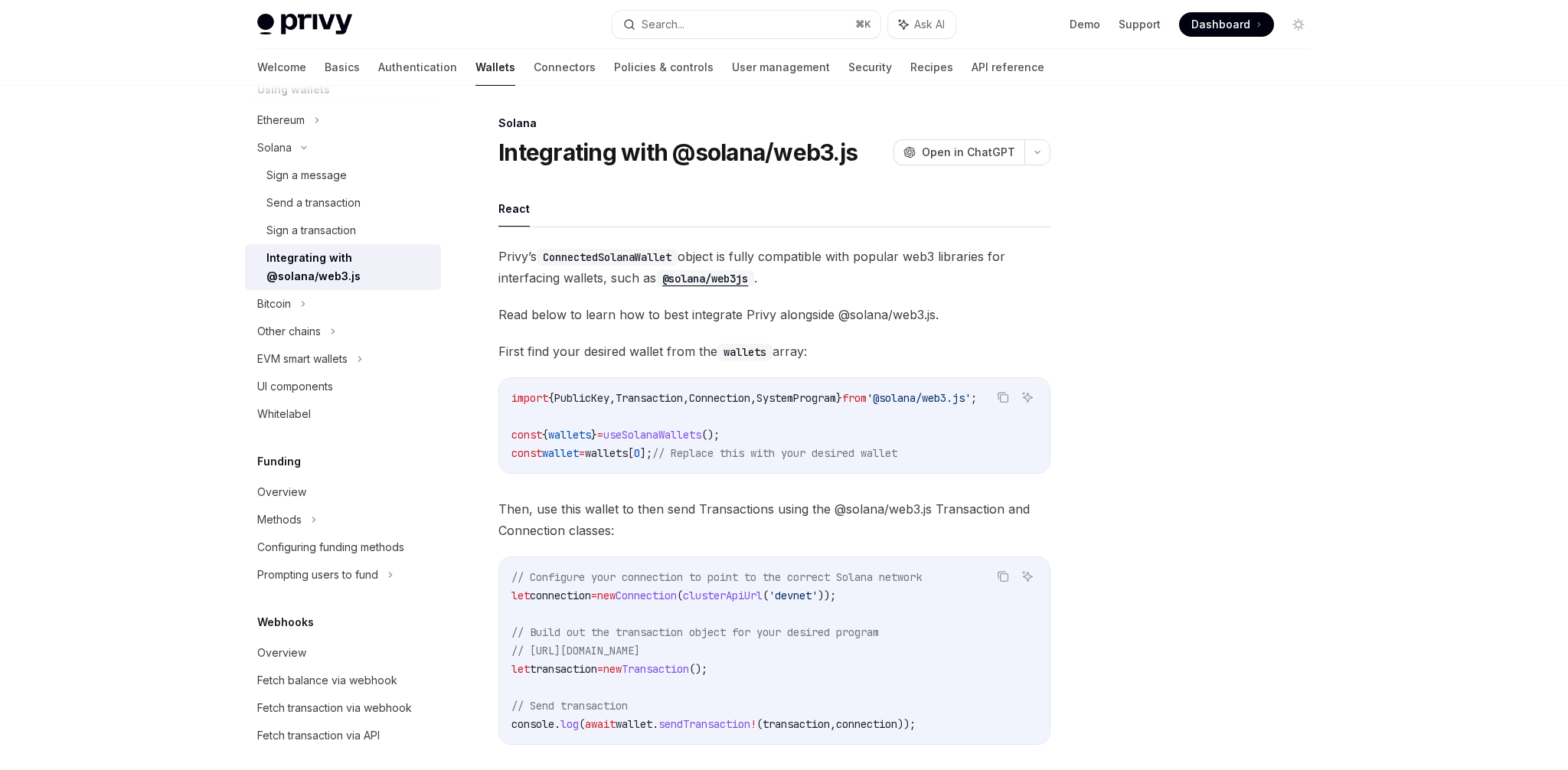
scroll to position [235, 0]
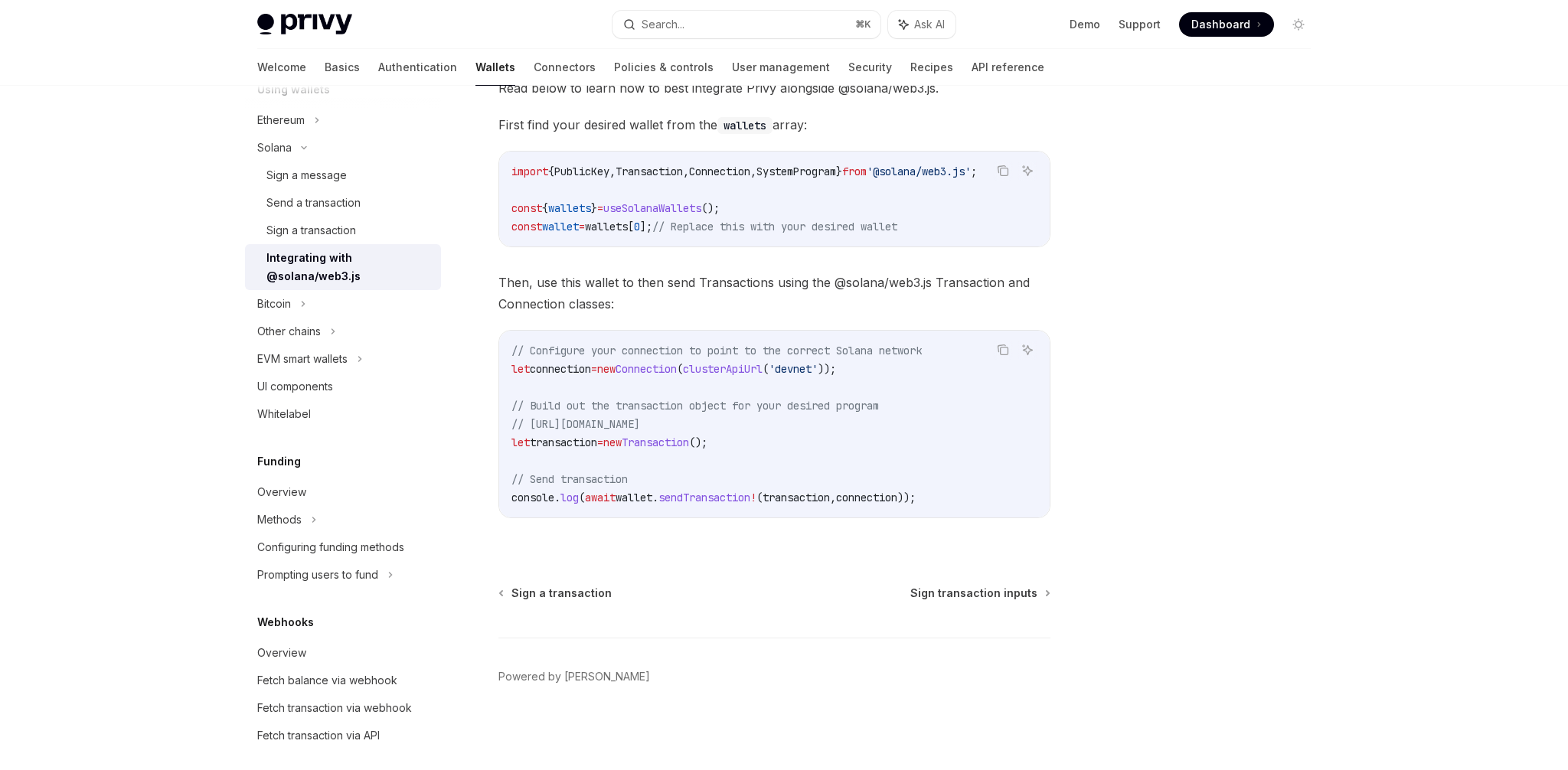
click at [563, 372] on span "connection" at bounding box center [560, 369] width 61 height 14
click at [578, 443] on span "transaction" at bounding box center [563, 442] width 67 height 14
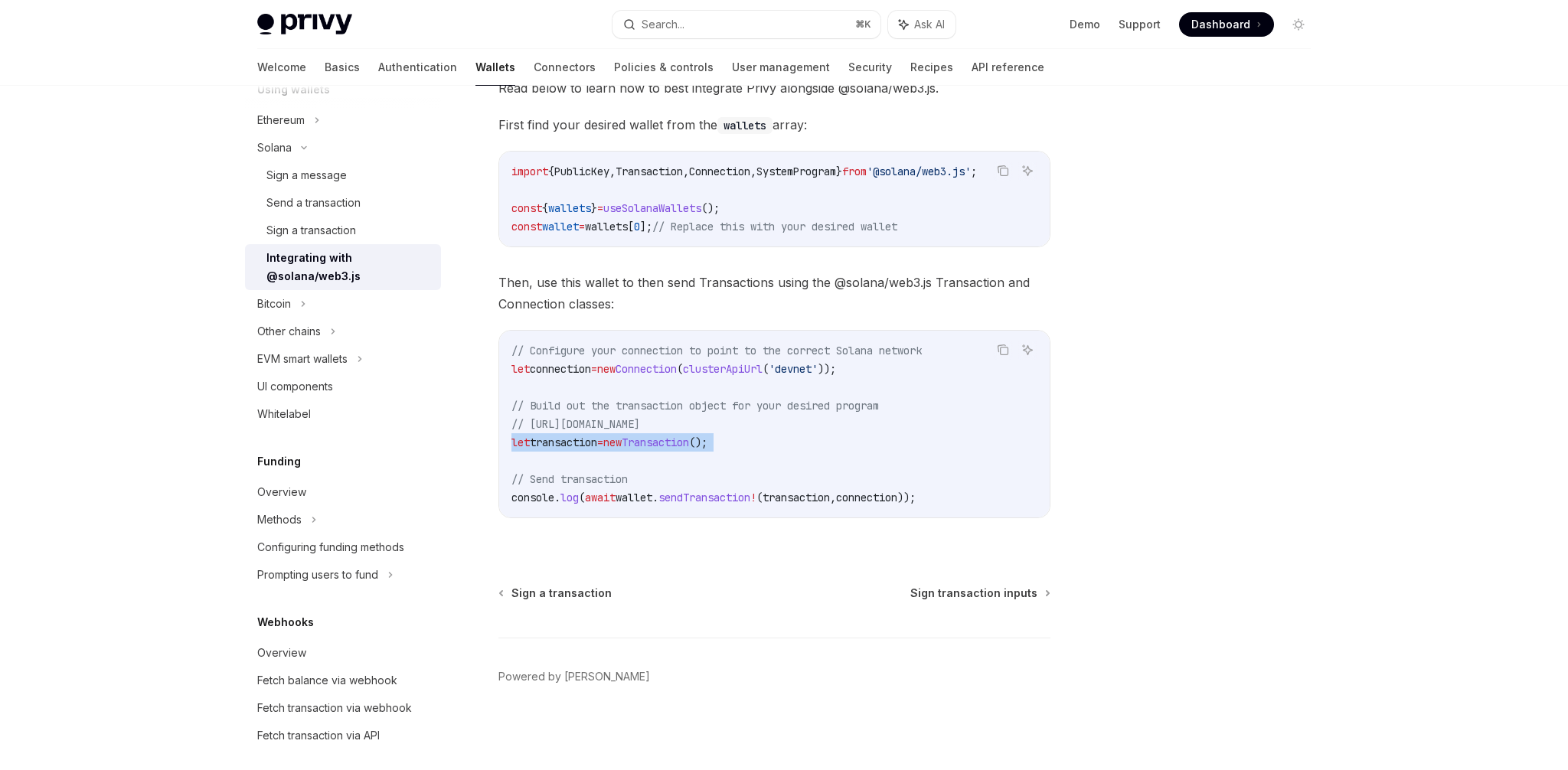
click at [578, 443] on span "transaction" at bounding box center [563, 442] width 67 height 14
click at [575, 465] on code "// Configure your connection to point to the correct Solana network let connect…" at bounding box center [773, 424] width 526 height 166
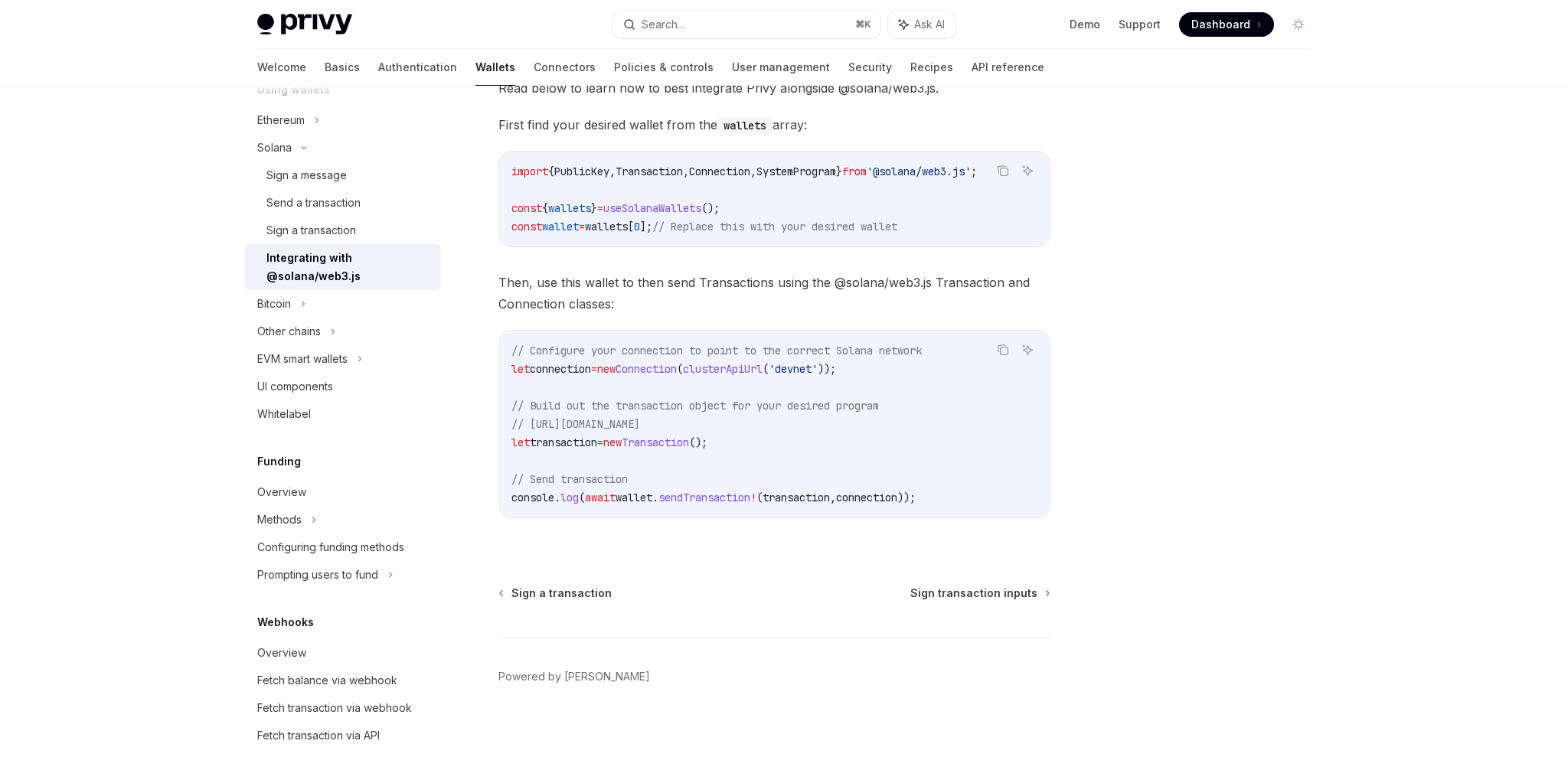
click at [571, 483] on span "// Send transaction" at bounding box center [569, 478] width 116 height 14
click at [549, 495] on span "console" at bounding box center [532, 497] width 43 height 14
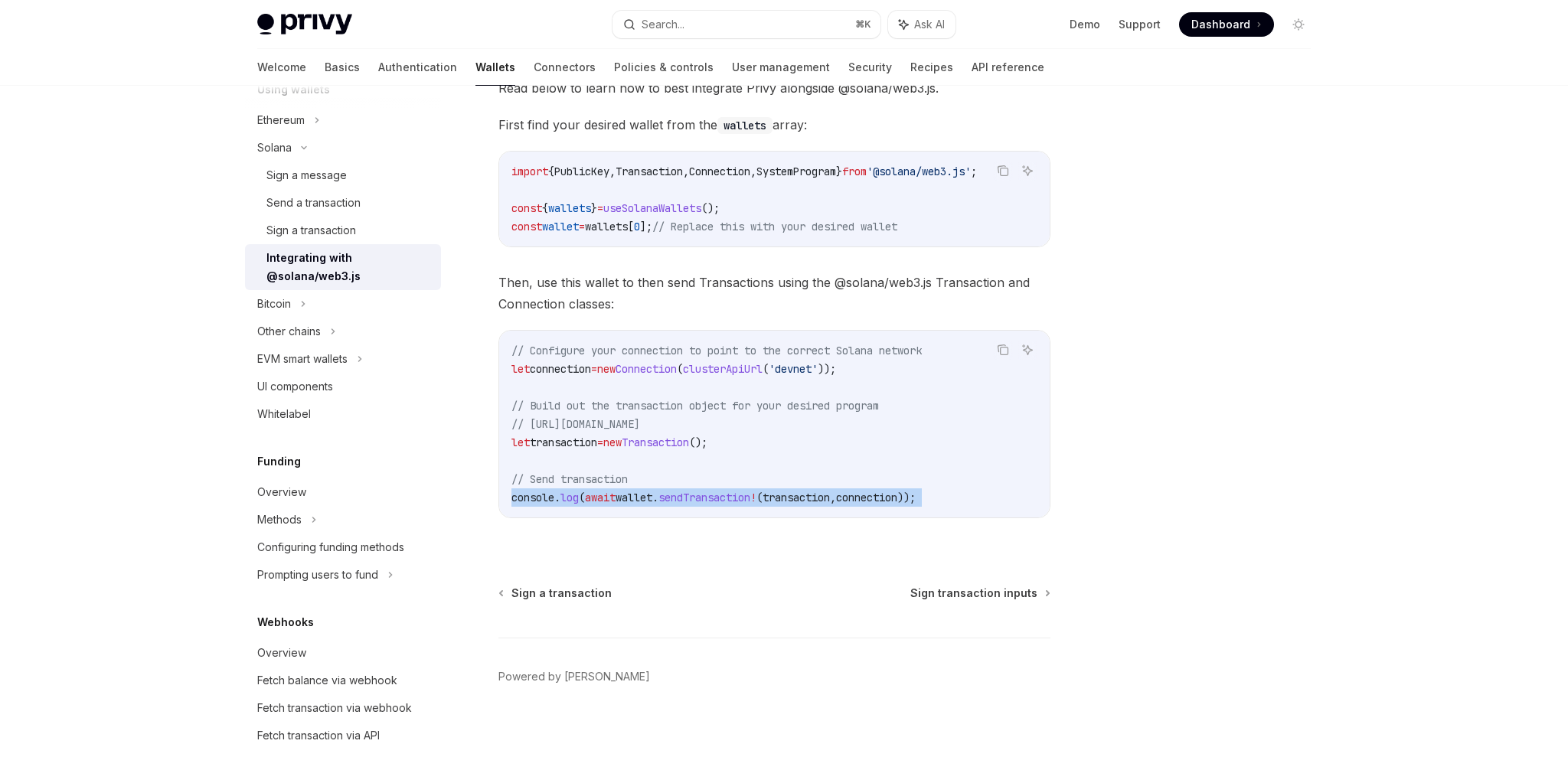
click at [549, 495] on span "console" at bounding box center [532, 497] width 43 height 14
click at [546, 495] on span "console" at bounding box center [532, 497] width 43 height 14
drag, startPoint x: 546, startPoint y: 495, endPoint x: 877, endPoint y: 495, distance: 331.0
click at [877, 495] on span "console . log ( await wallet . sendTransaction ! ( transaction , connection ));" at bounding box center [713, 497] width 404 height 14
click at [877, 495] on span "connection" at bounding box center [866, 497] width 61 height 14
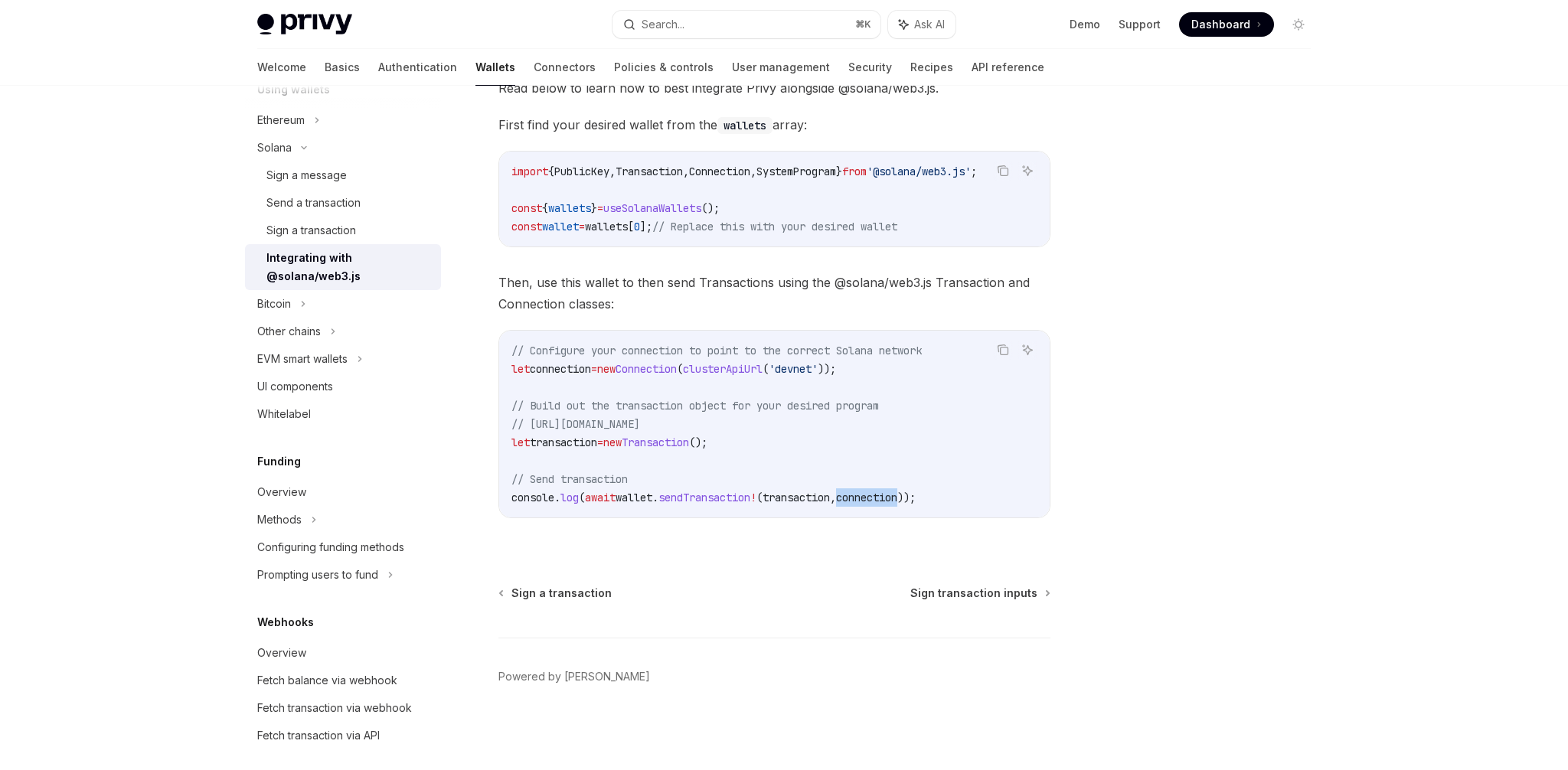
click at [877, 495] on span "connection" at bounding box center [866, 497] width 61 height 14
click at [795, 488] on code "// Configure your connection to point to the correct Solana network let connect…" at bounding box center [773, 424] width 526 height 166
click at [795, 495] on span "transaction" at bounding box center [795, 497] width 67 height 14
drag, startPoint x: 795, startPoint y: 495, endPoint x: 872, endPoint y: 496, distance: 77.0
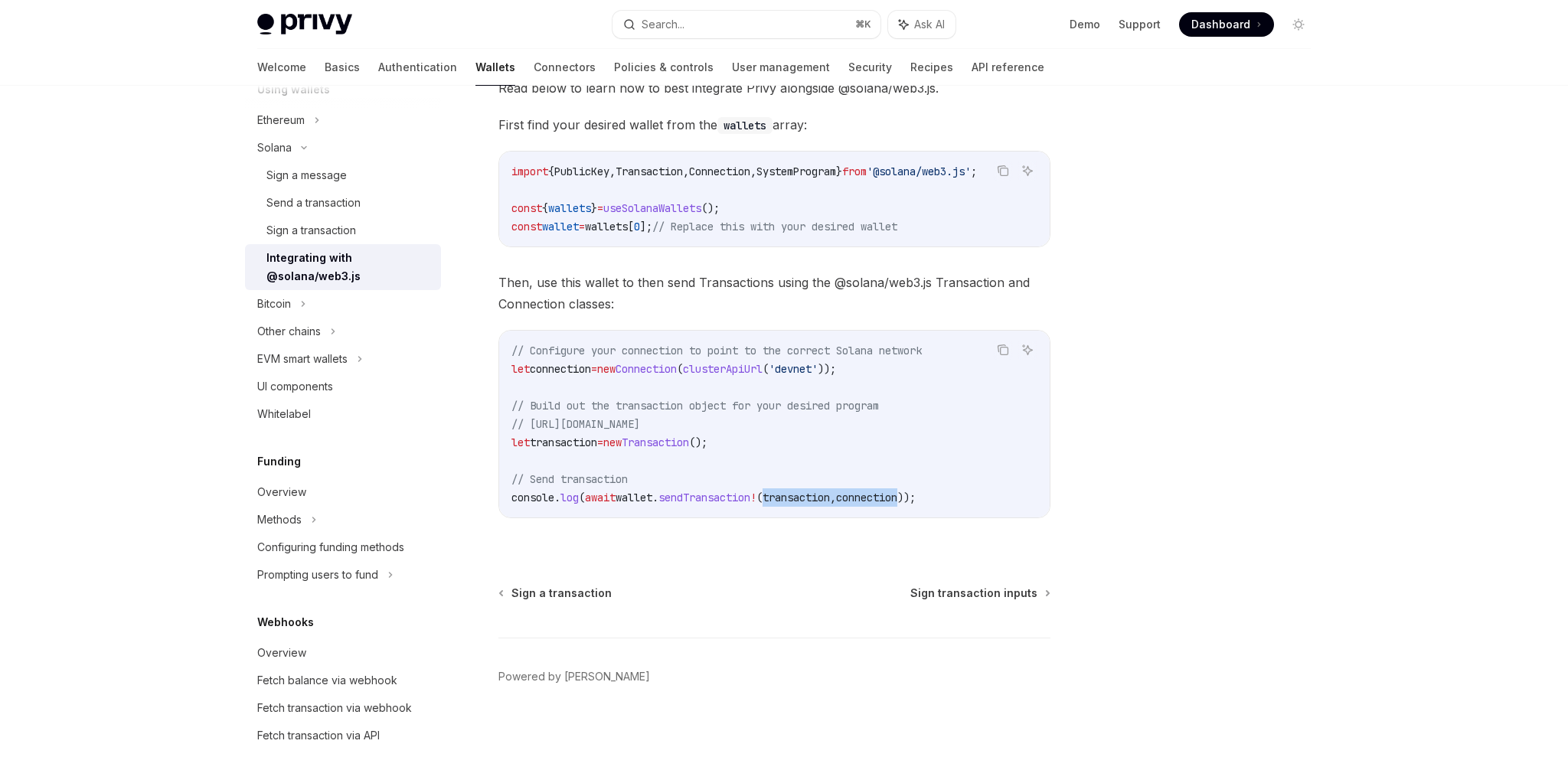
click at [872, 496] on span "console . log ( await wallet . sendTransaction ! ( transaction , connection ));" at bounding box center [713, 497] width 404 height 14
click at [872, 496] on span "connection" at bounding box center [866, 497] width 61 height 14
click at [323, 332] on div "Other chains" at bounding box center [342, 331] width 196 height 28
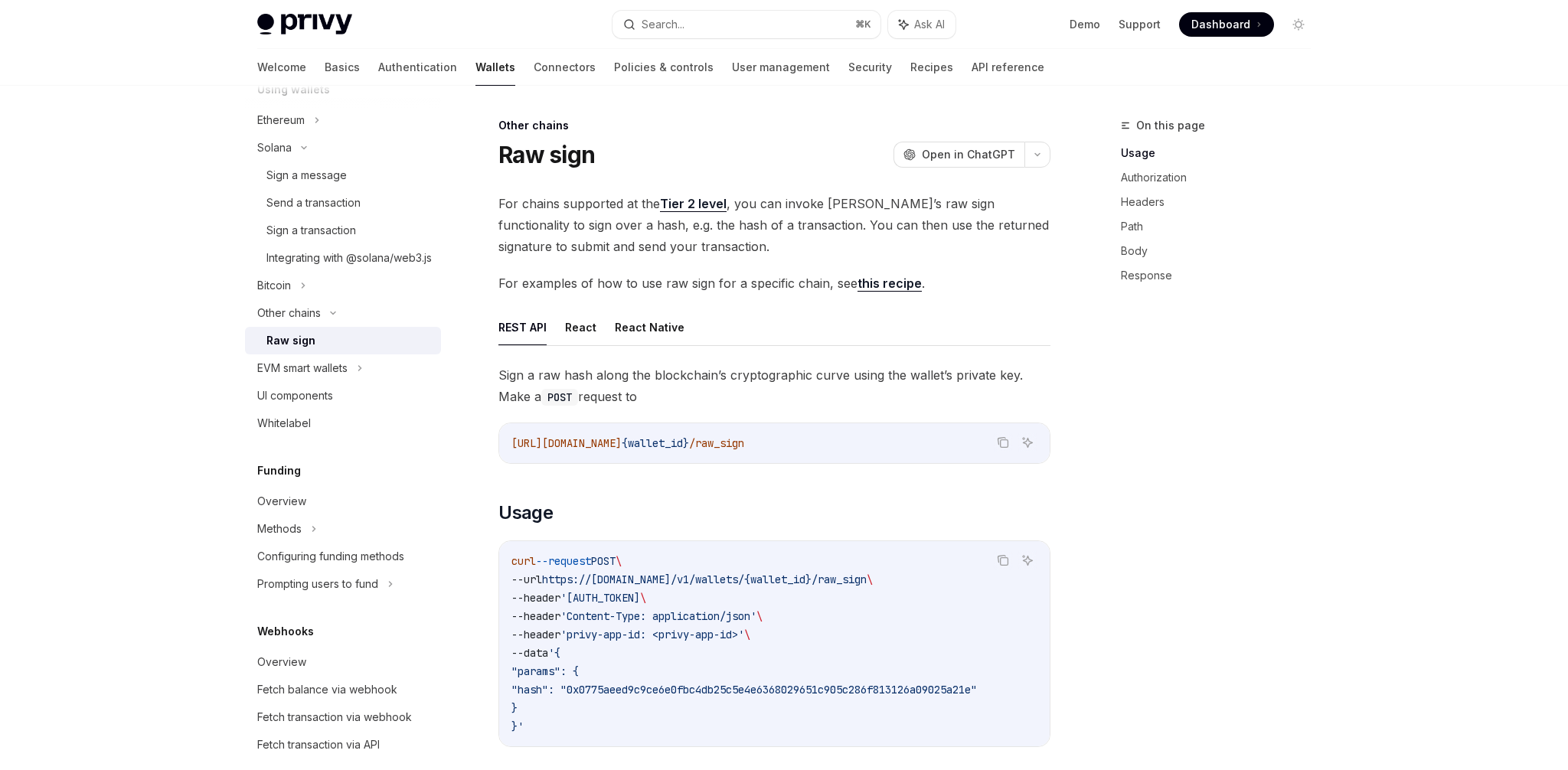
click at [327, 350] on div "Raw sign" at bounding box center [349, 340] width 166 height 19
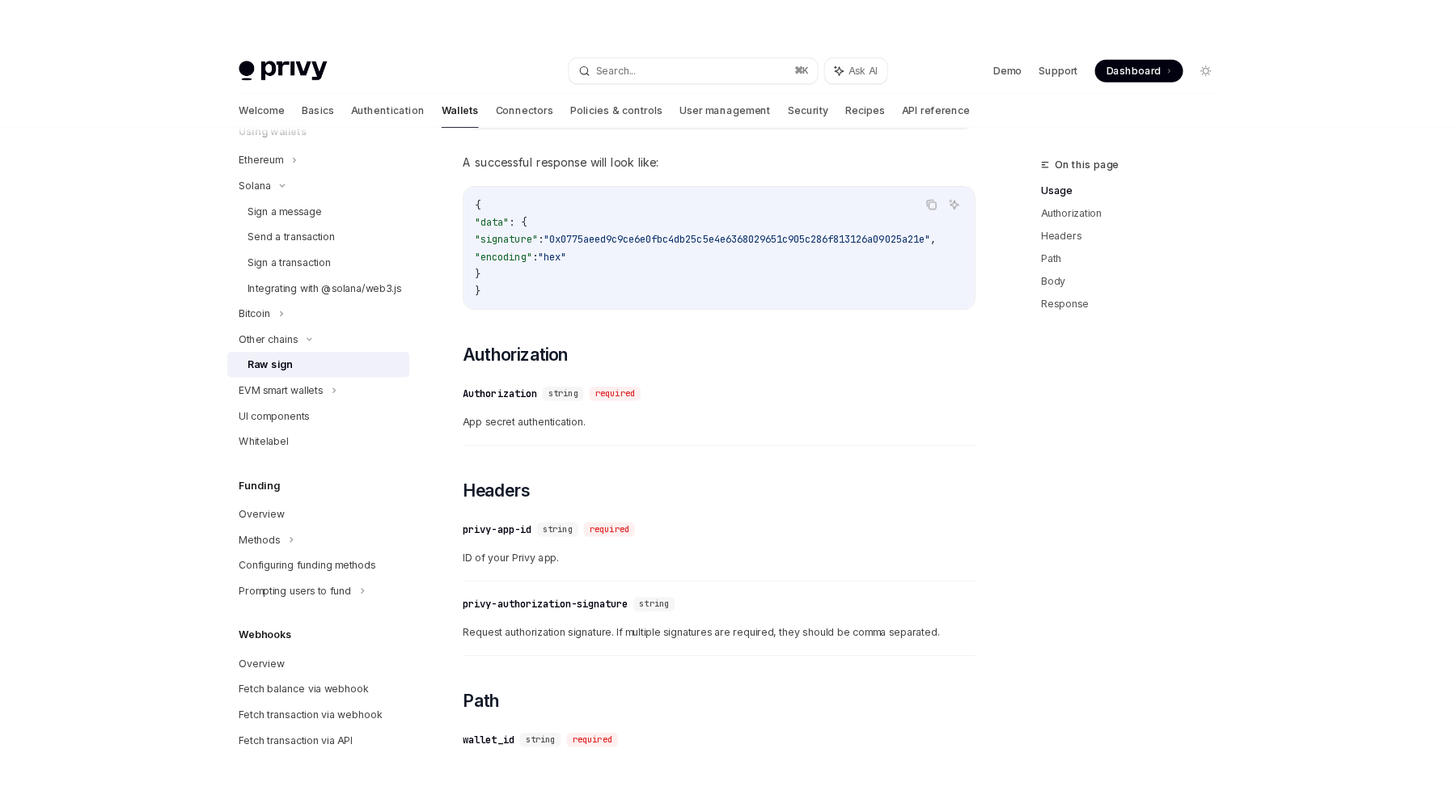
scroll to position [195, 0]
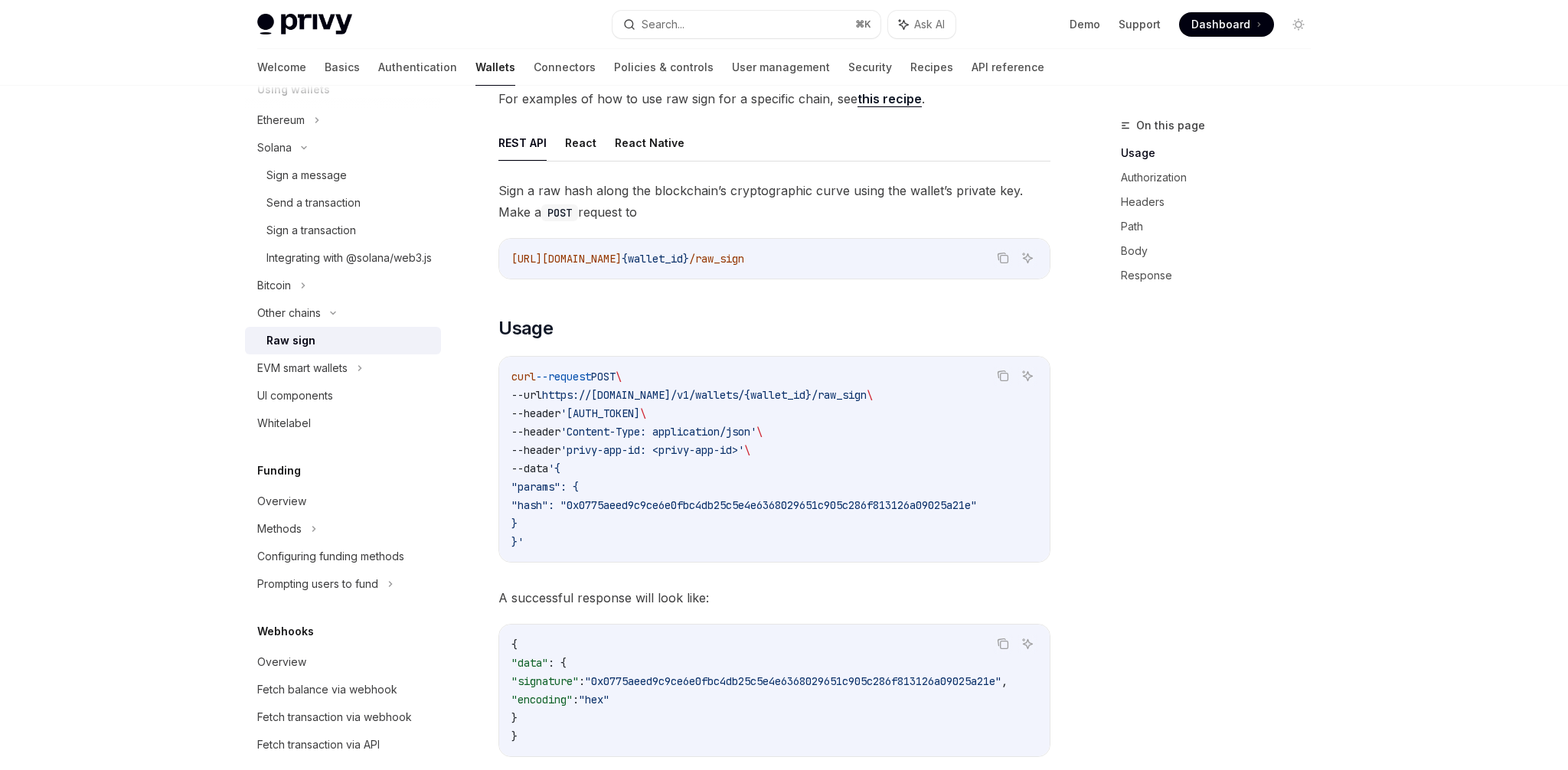
type textarea "*"
